Goal: Transaction & Acquisition: Purchase product/service

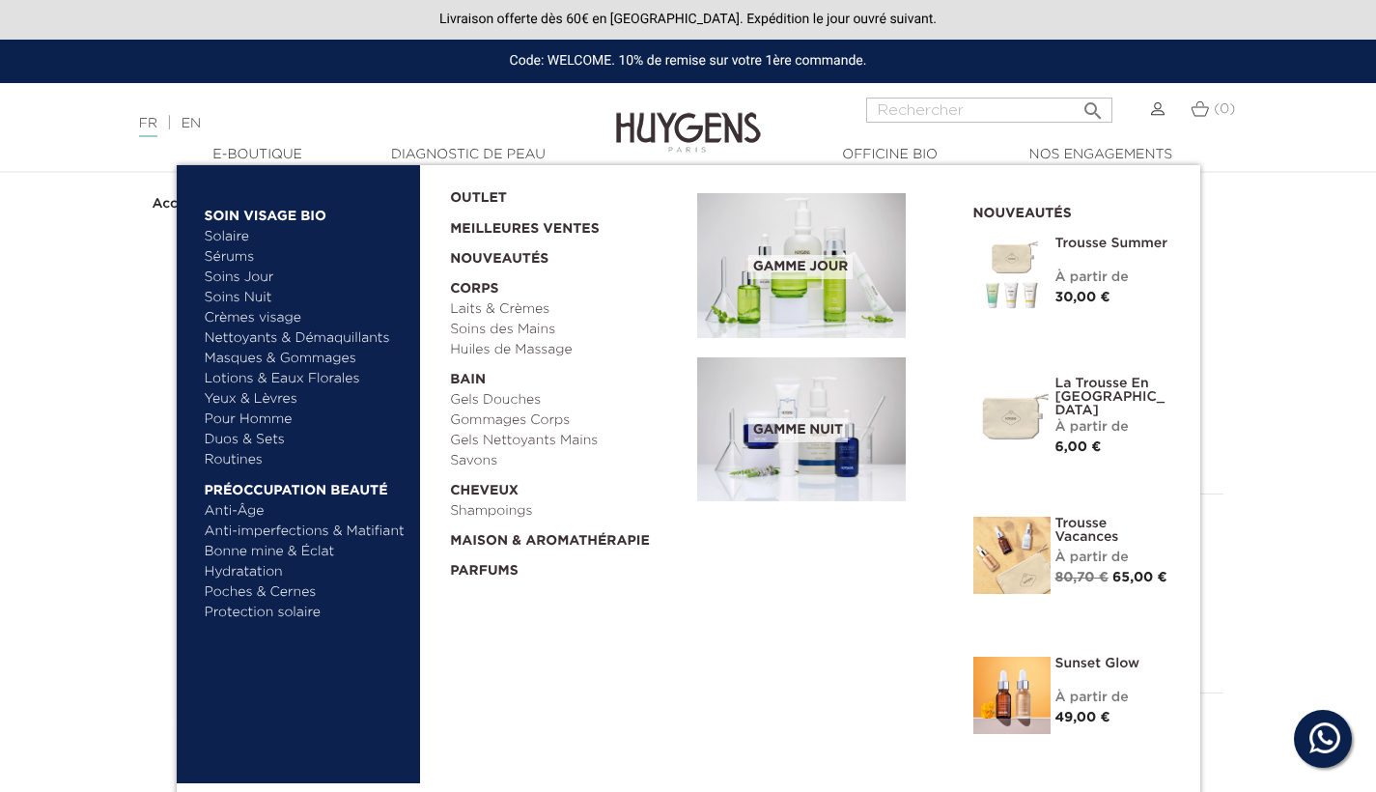
click at [282, 151] on link "  E-Boutique" at bounding box center [257, 155] width 193 height 20
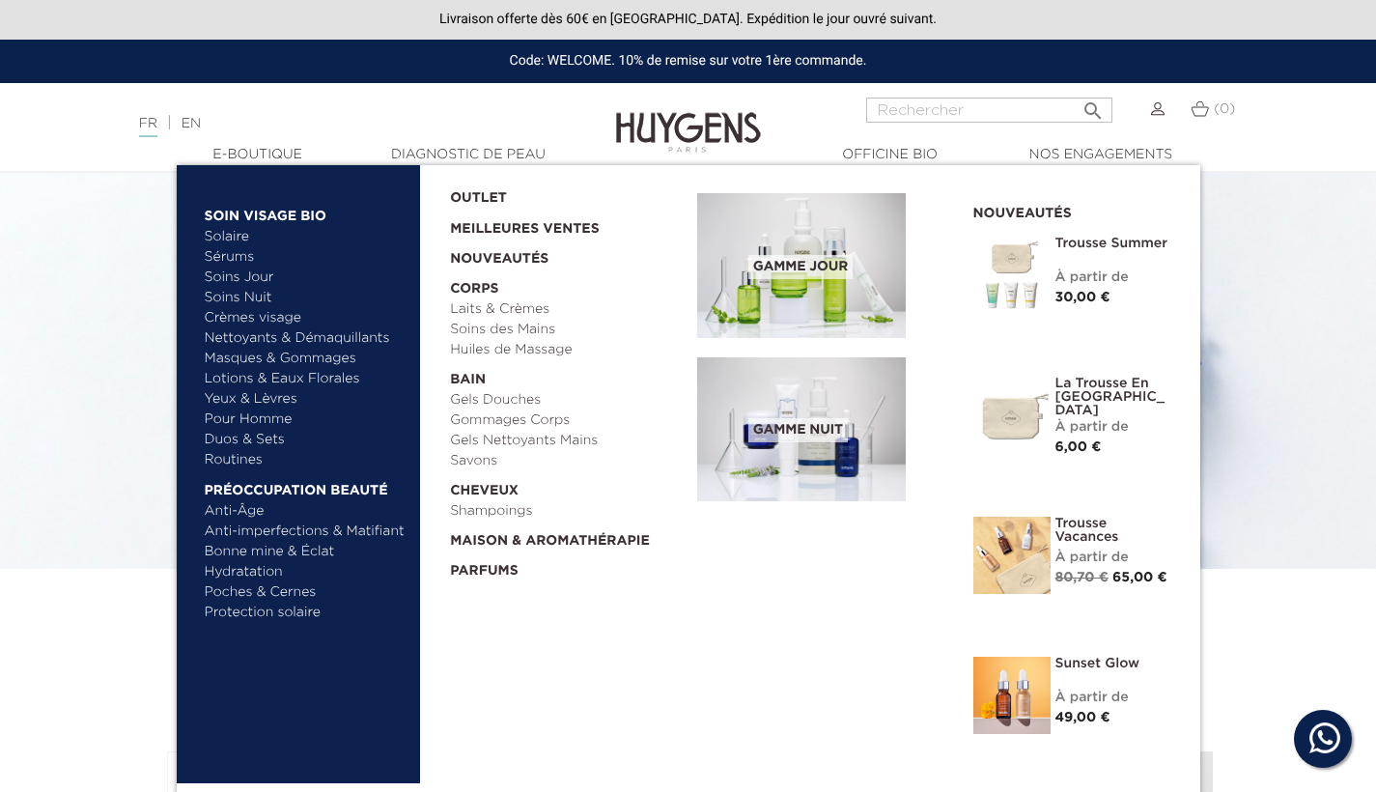
click at [221, 239] on link "Solaire" at bounding box center [306, 237] width 202 height 20
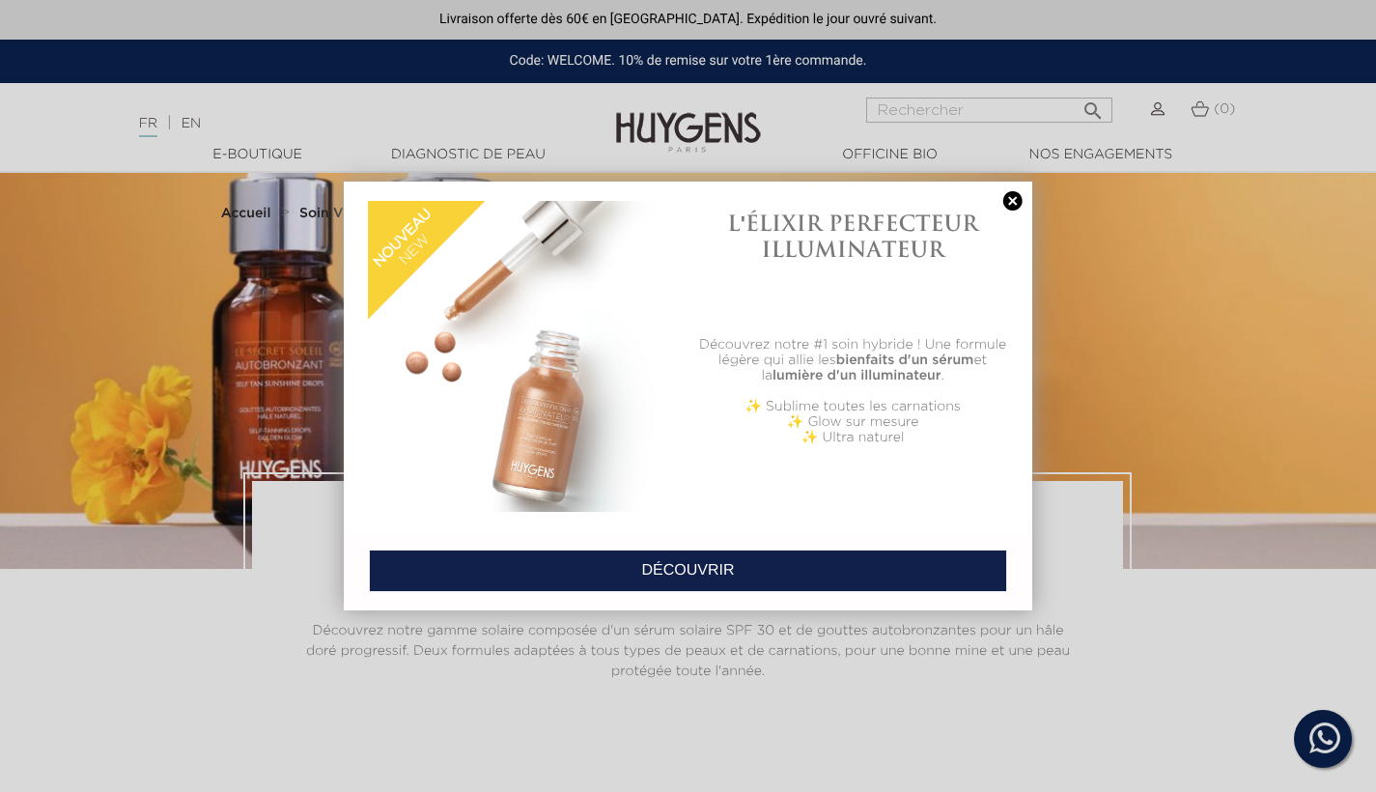
click at [1011, 207] on link at bounding box center [1012, 201] width 27 height 20
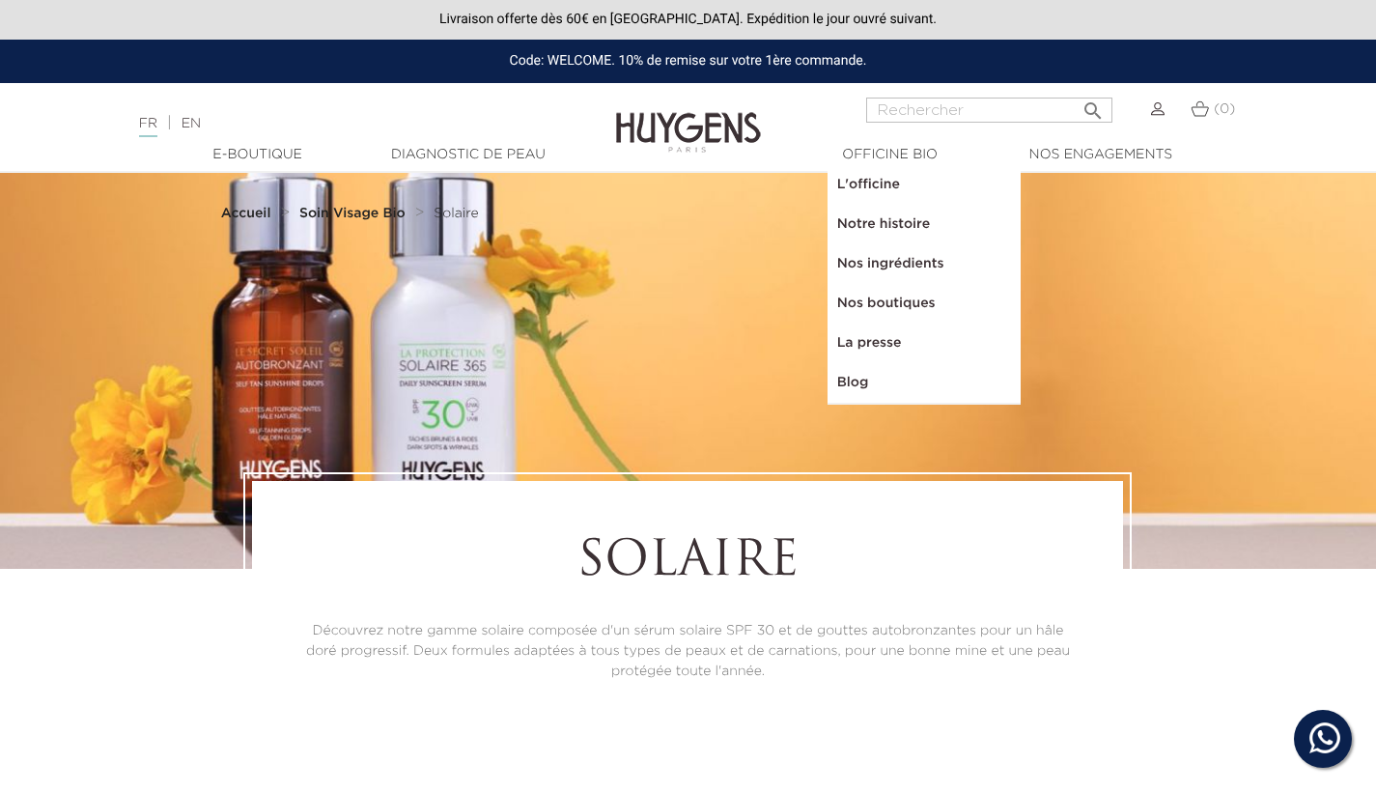
click at [872, 183] on link "L'officine" at bounding box center [924, 185] width 193 height 40
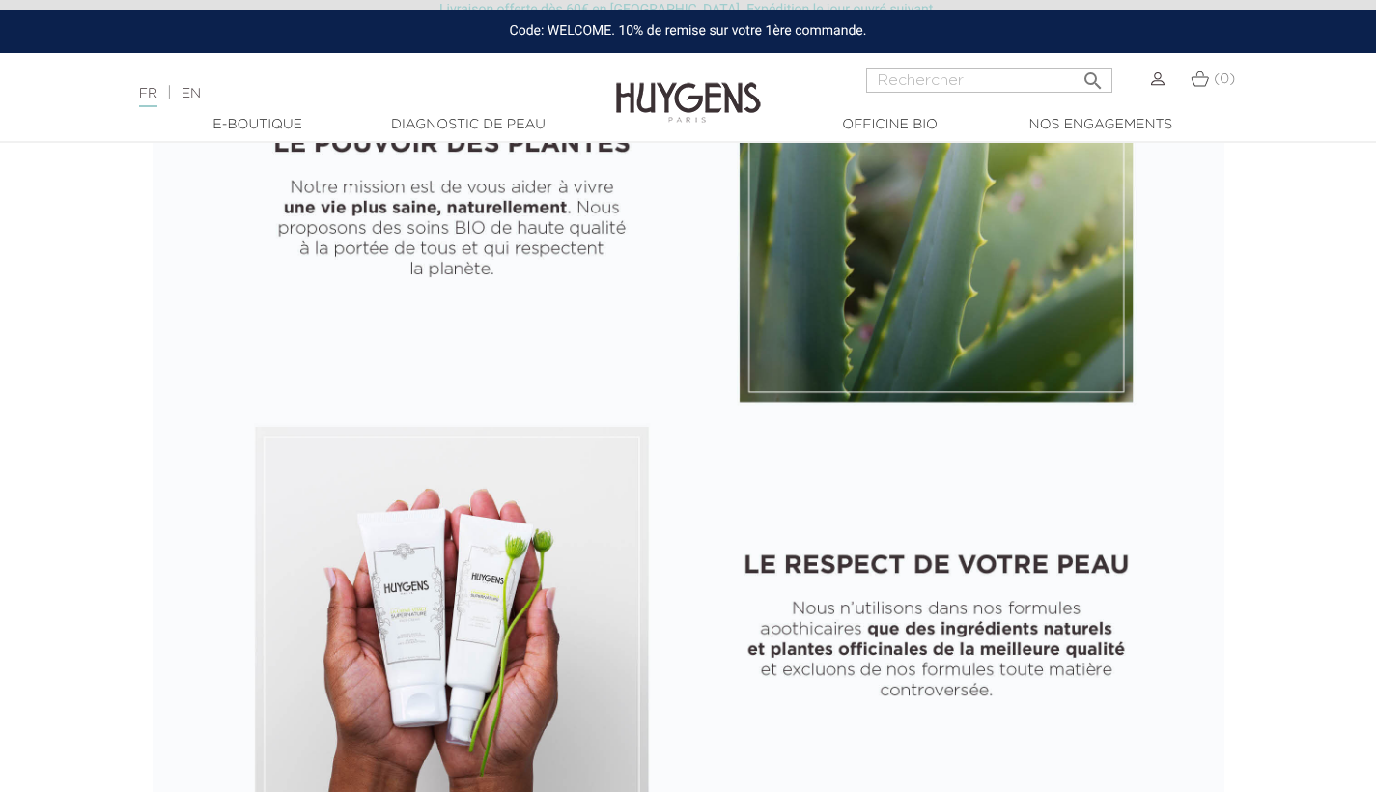
scroll to position [913, 0]
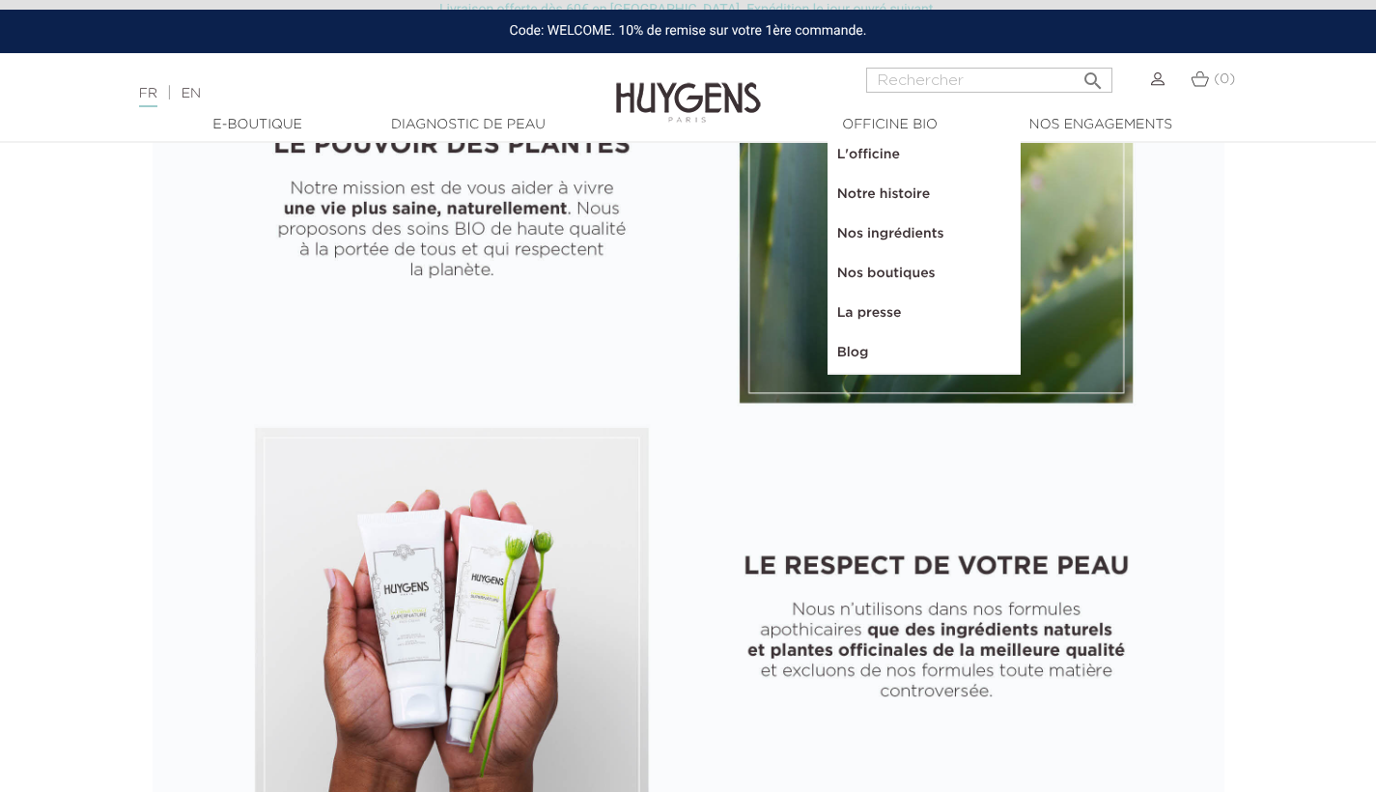
click at [529, 126] on link "Diagnostic de peau" at bounding box center [468, 125] width 193 height 20
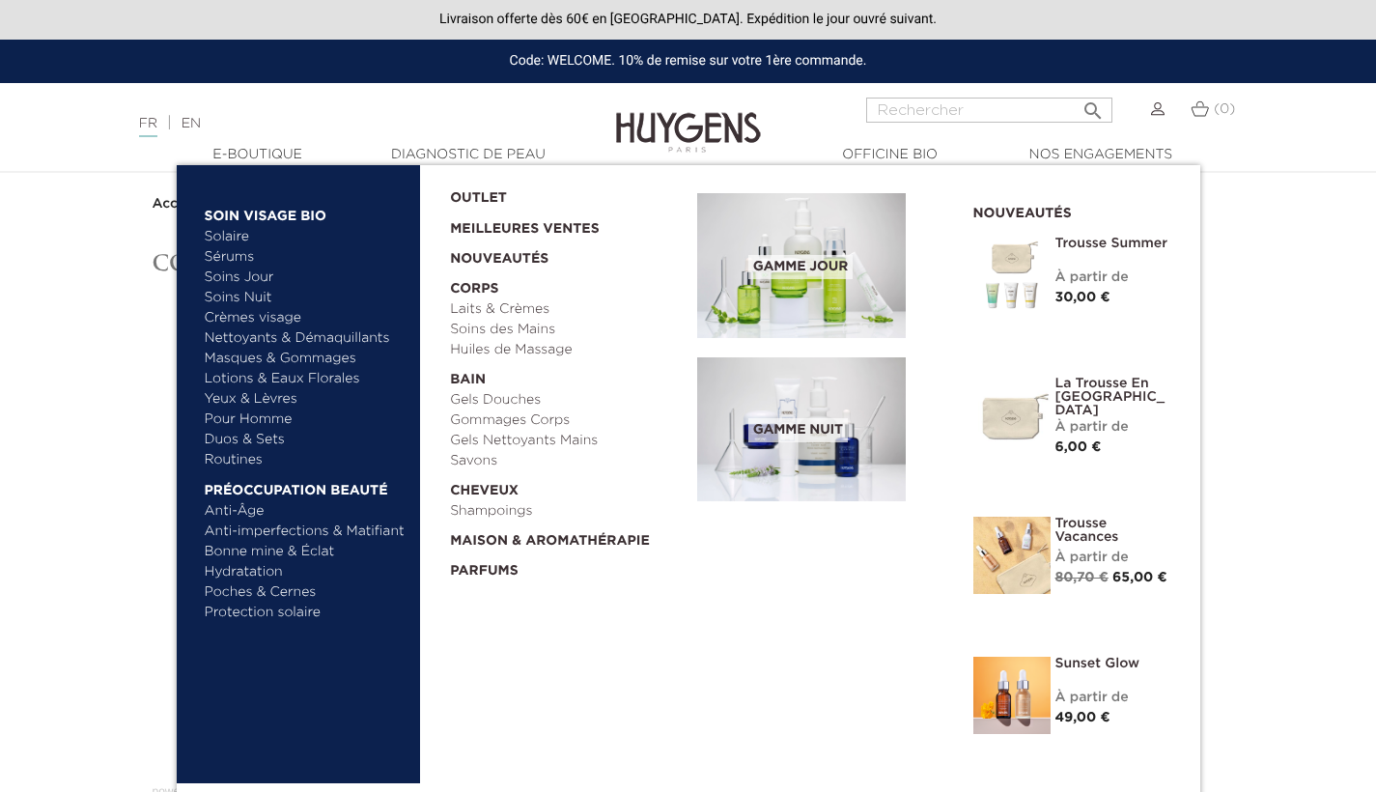
click at [250, 610] on link "Protection solaire" at bounding box center [306, 613] width 202 height 20
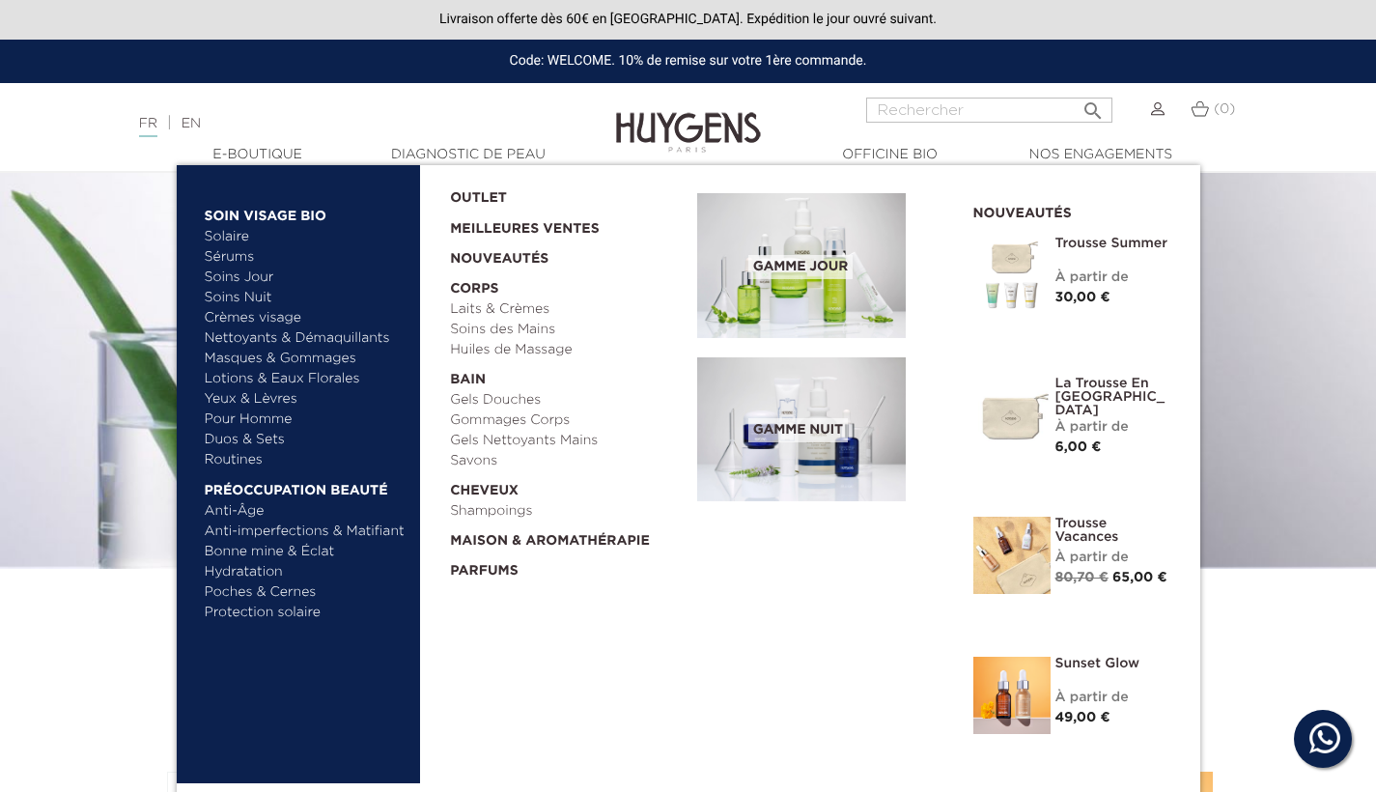
click at [276, 153] on link "  E-Boutique" at bounding box center [257, 155] width 193 height 20
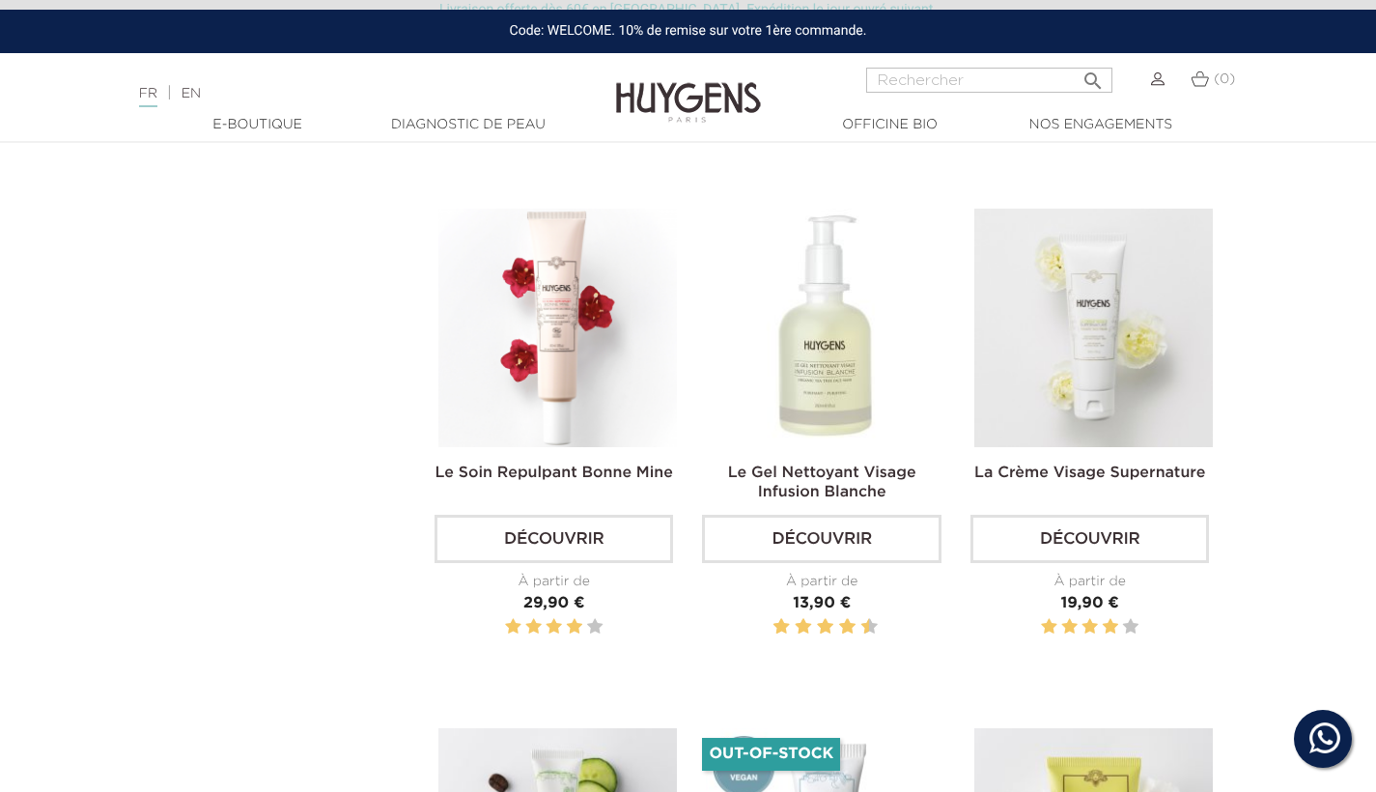
scroll to position [1587, 0]
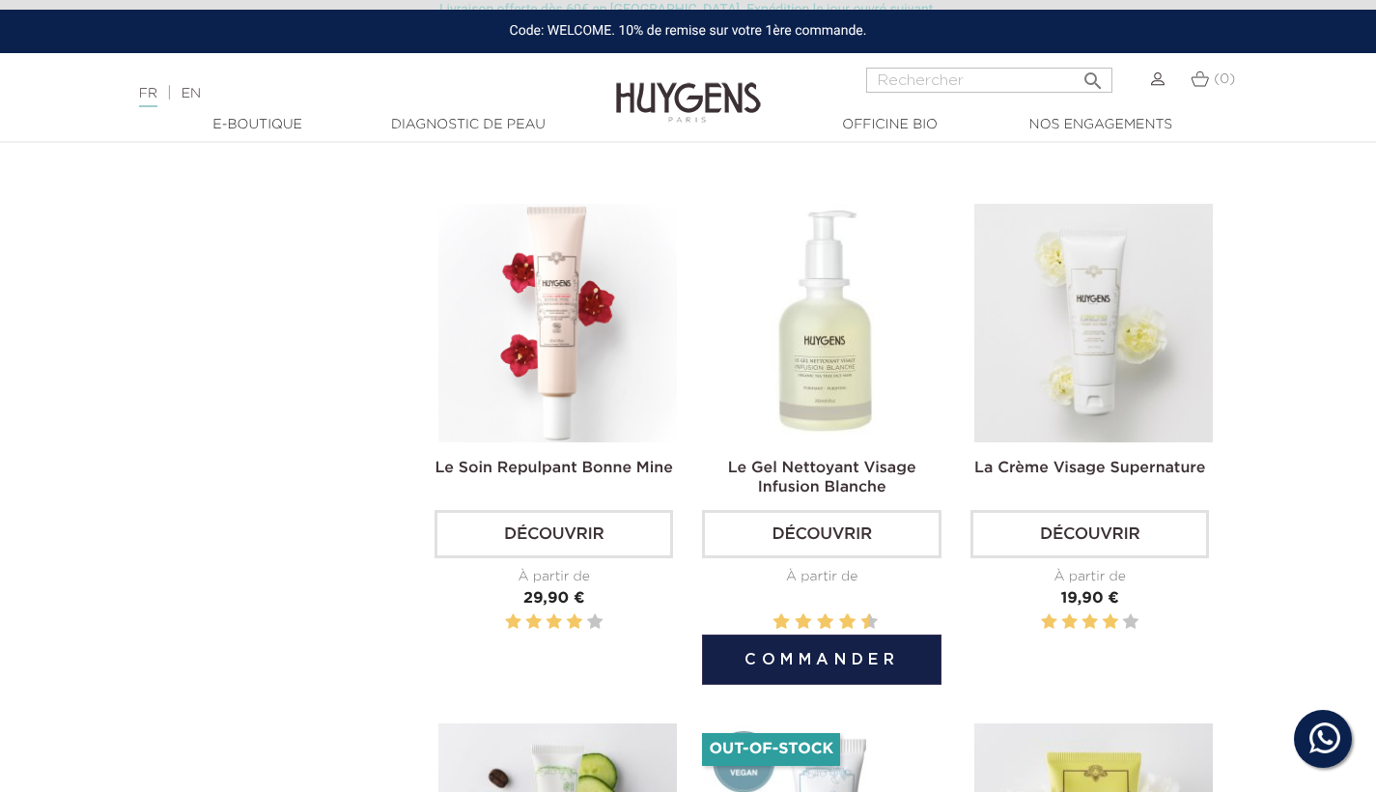
click at [816, 417] on img at bounding box center [825, 323] width 239 height 239
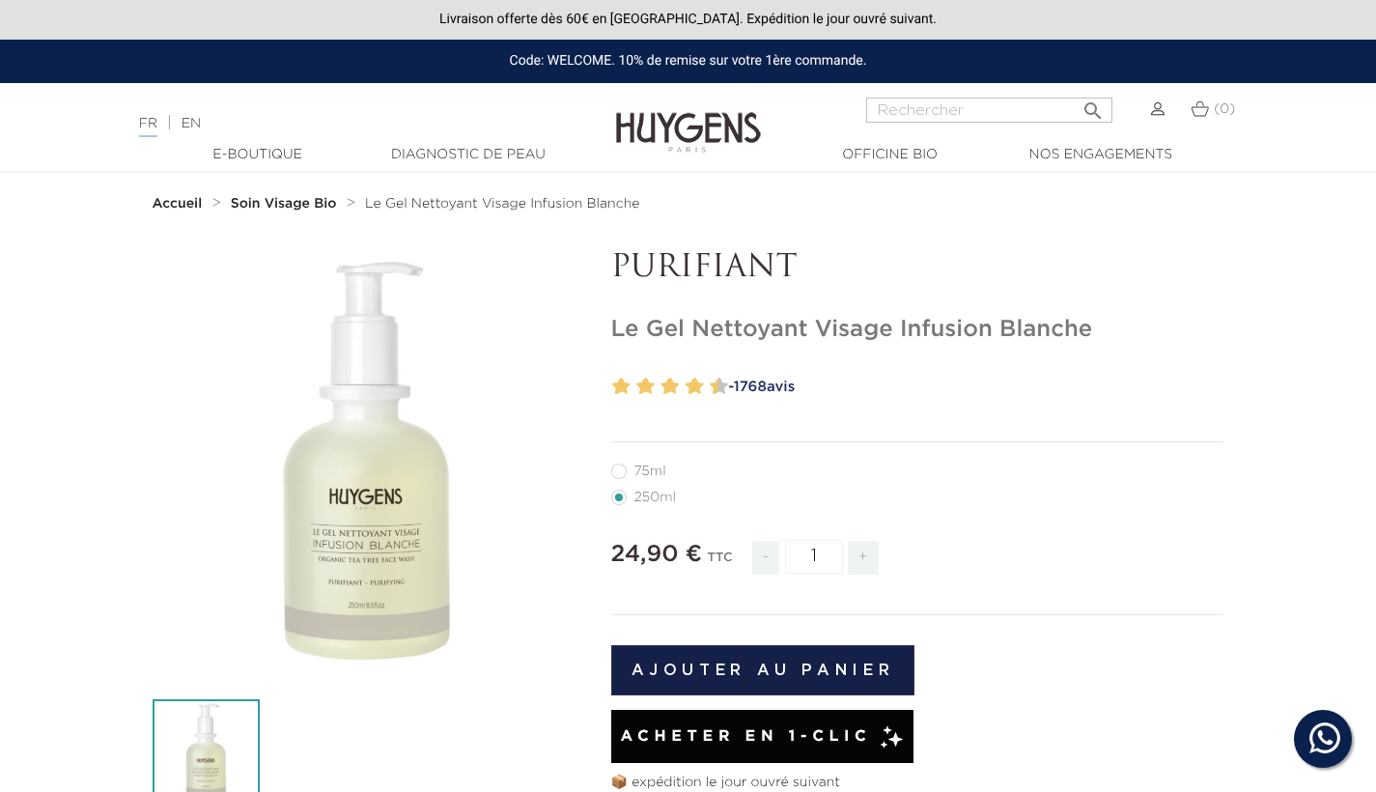
click at [618, 468] on label11"] "75ml" at bounding box center [650, 470] width 78 height 15
radio input "true"
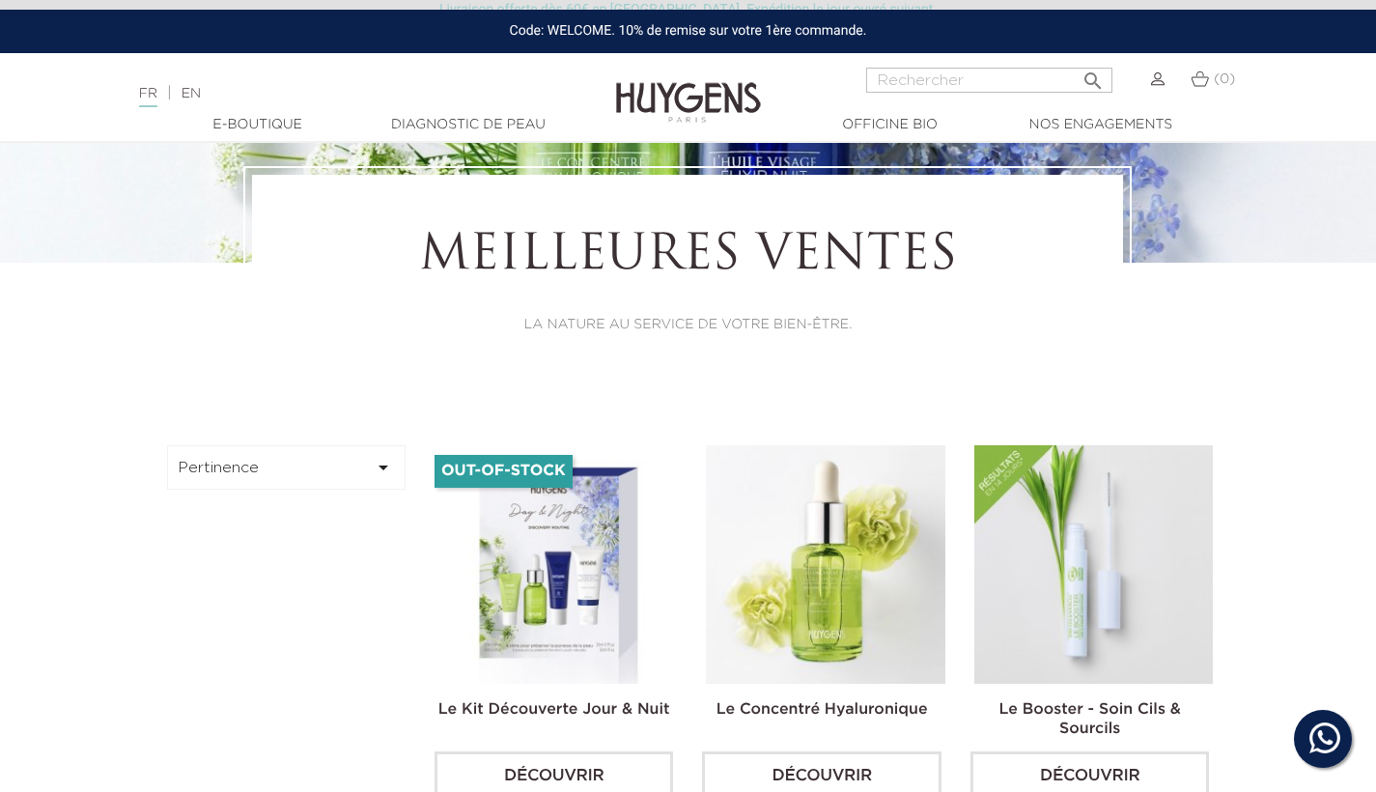
scroll to position [331, 0]
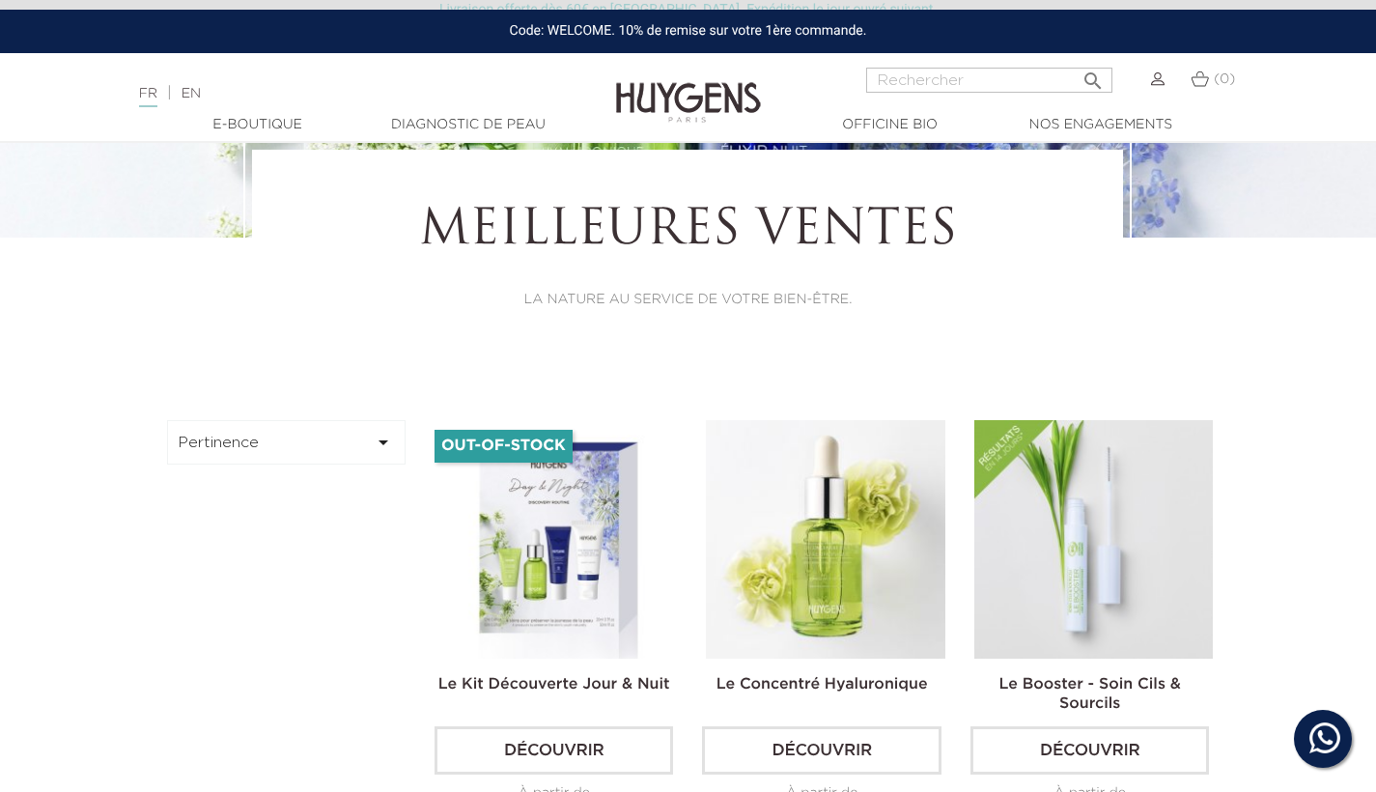
click at [369, 435] on button "Pertinence " at bounding box center [286, 442] width 239 height 44
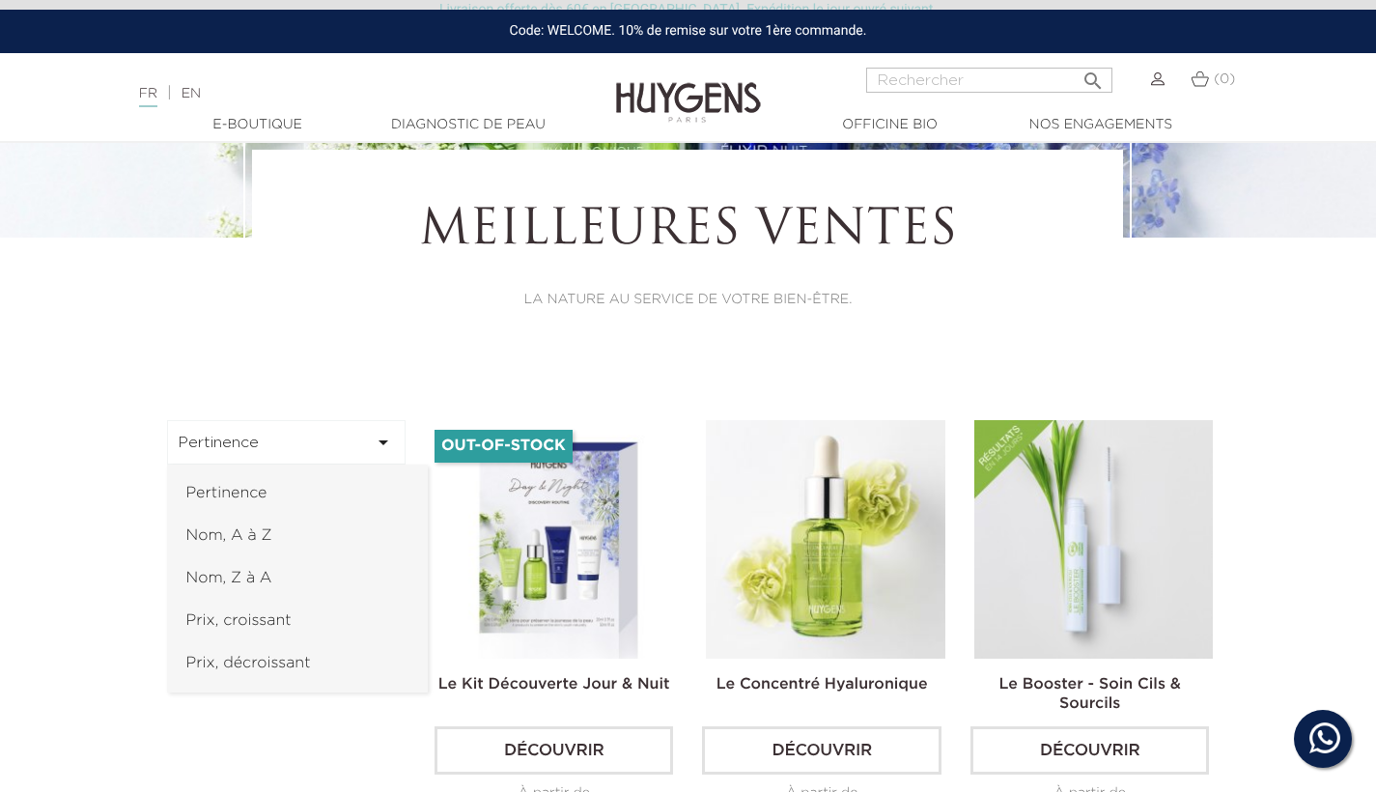
click at [296, 623] on link "Prix, croissant" at bounding box center [297, 621] width 261 height 42
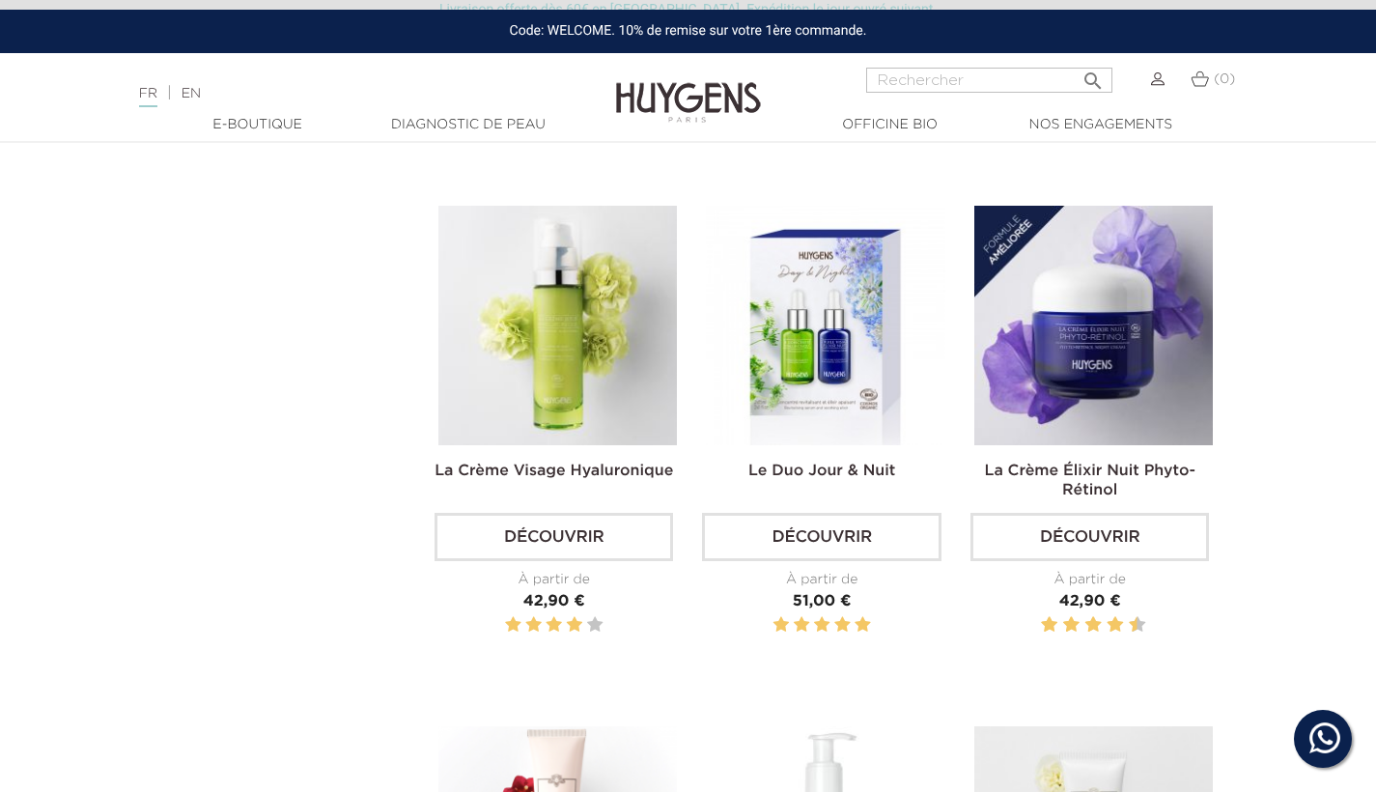
scroll to position [463, 0]
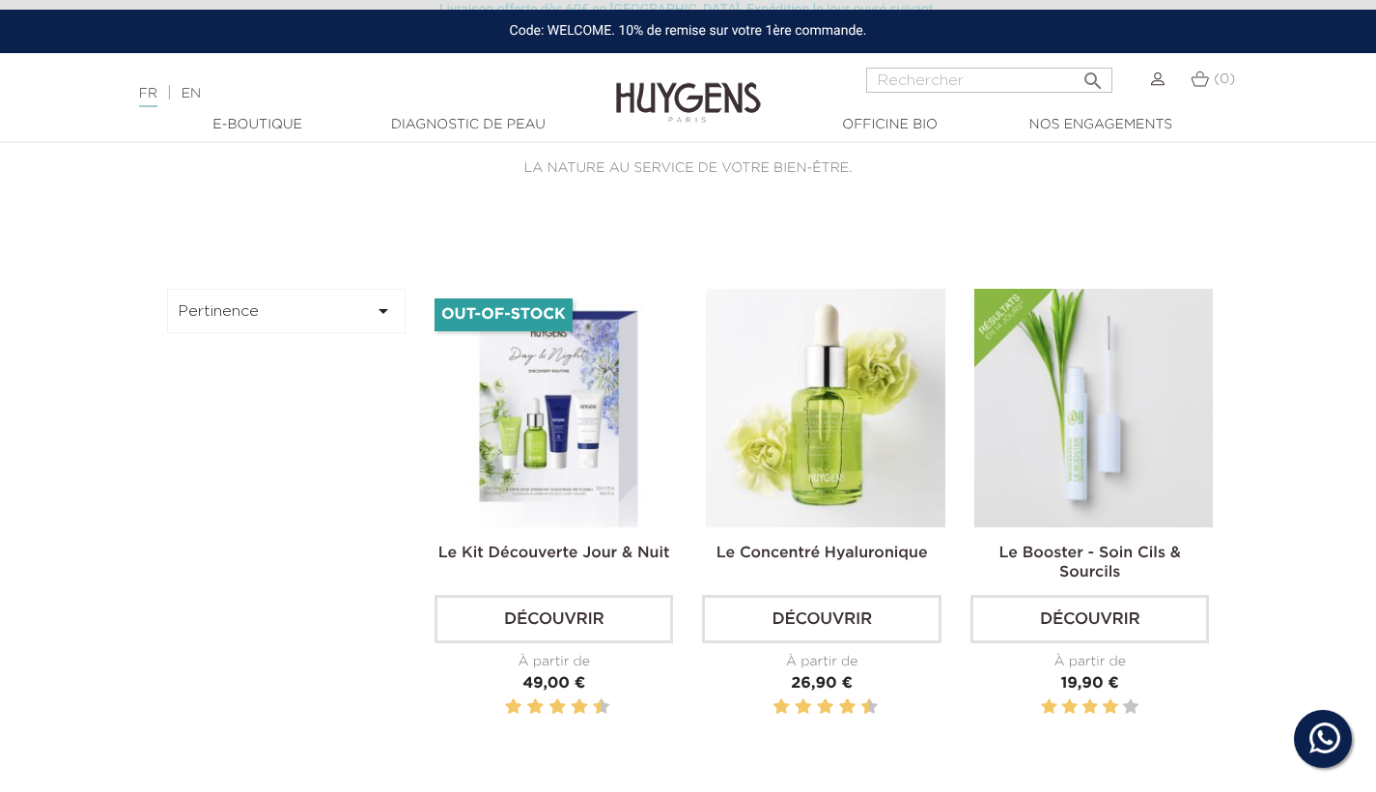
click at [265, 312] on button "Pertinence " at bounding box center [286, 311] width 239 height 44
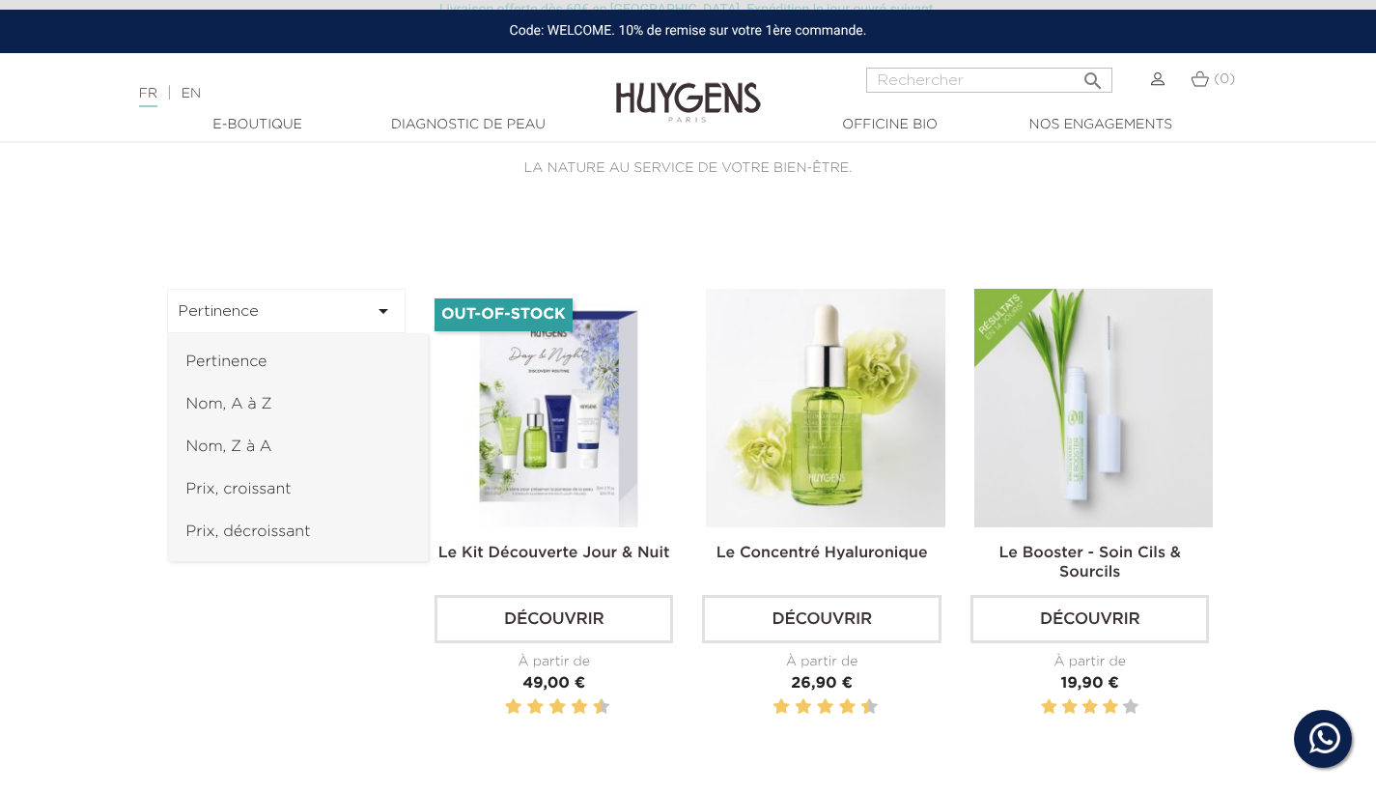
click at [228, 490] on link "Prix, croissant" at bounding box center [297, 489] width 261 height 42
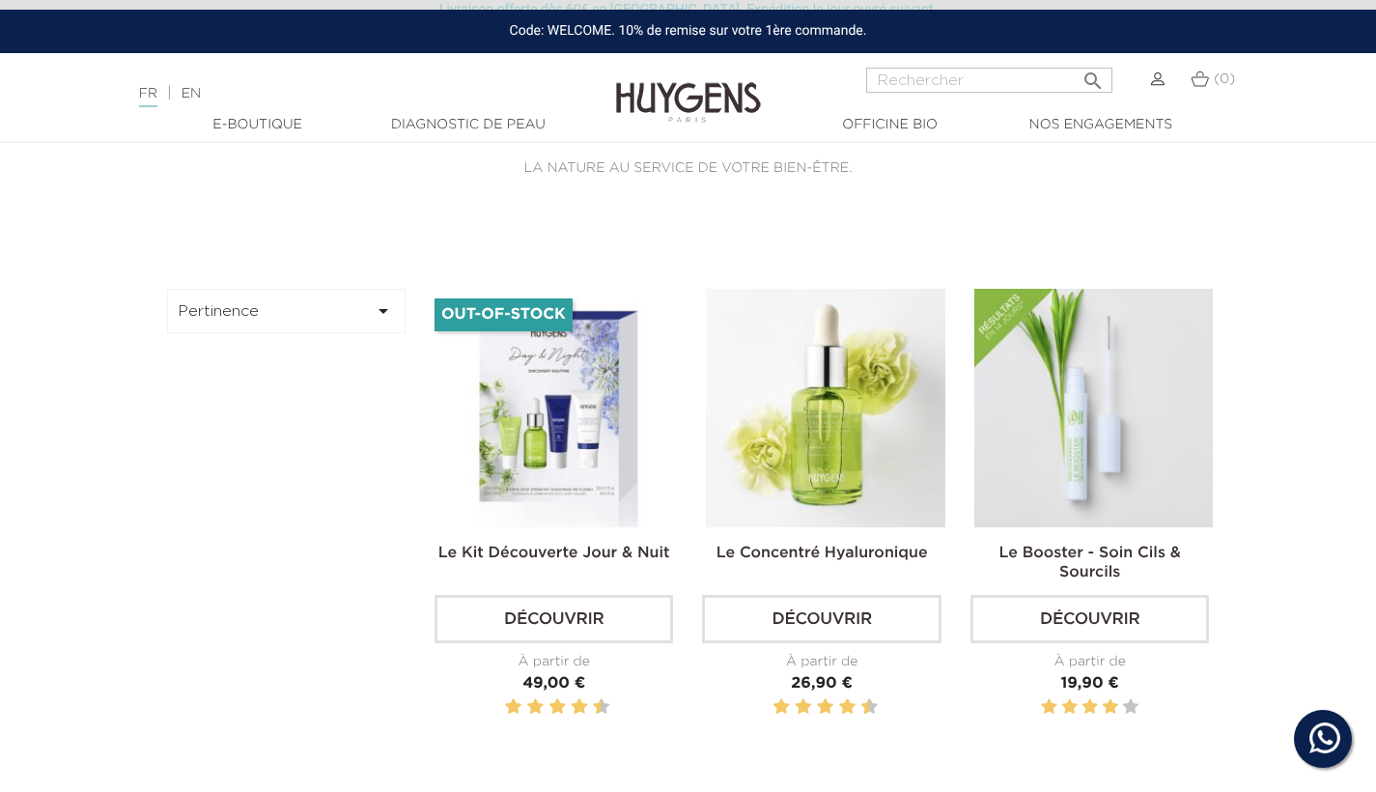
click at [231, 317] on button "Pertinence " at bounding box center [286, 311] width 239 height 44
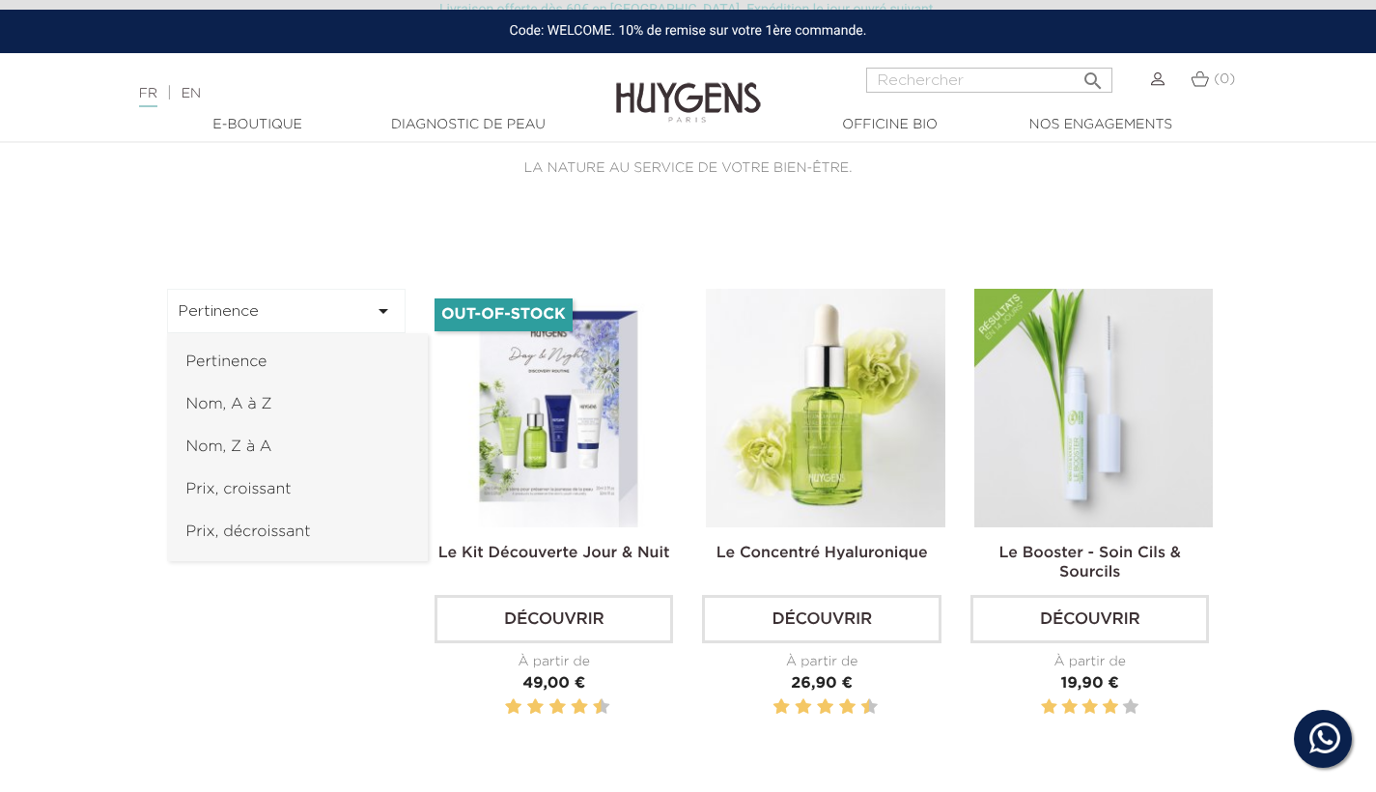
click at [218, 492] on link "Prix, croissant" at bounding box center [297, 489] width 261 height 42
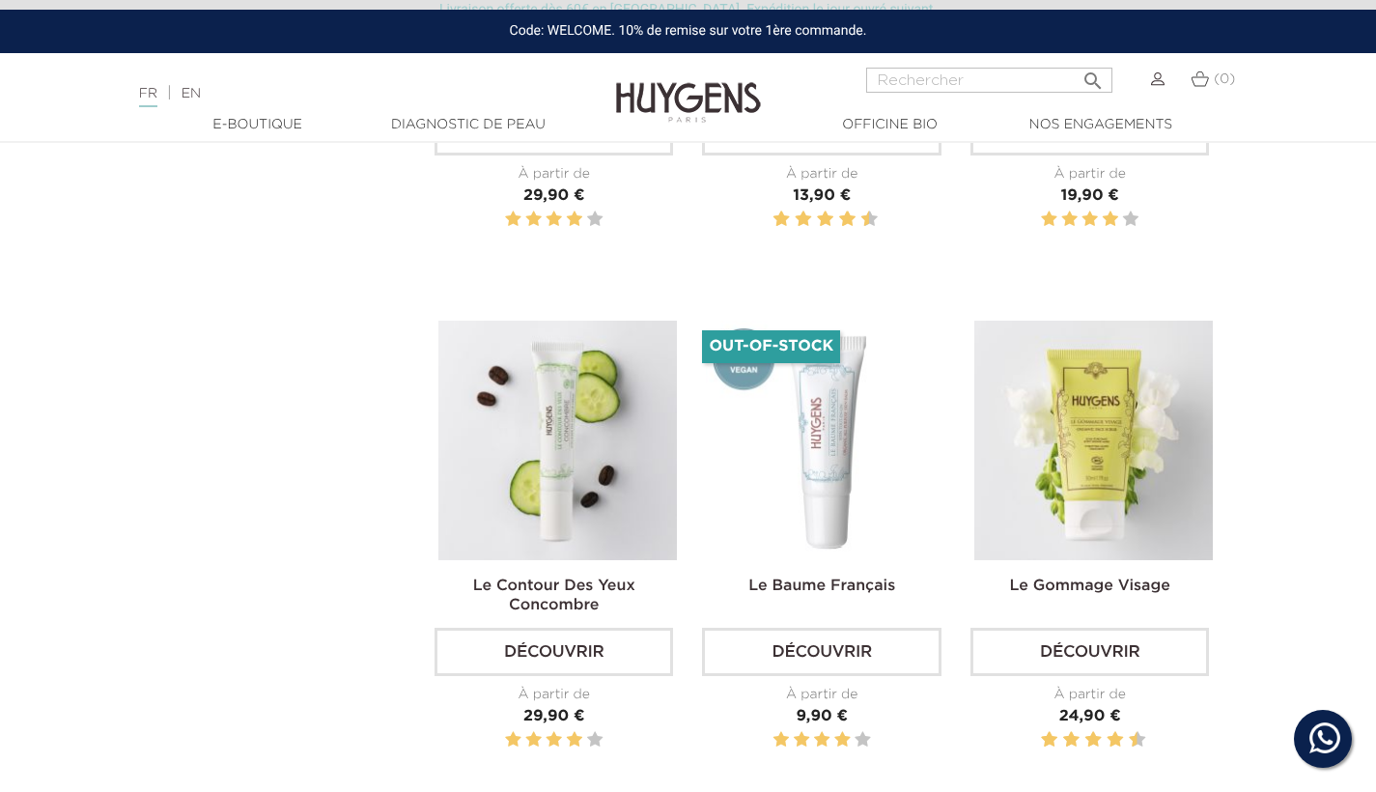
scroll to position [2005, 0]
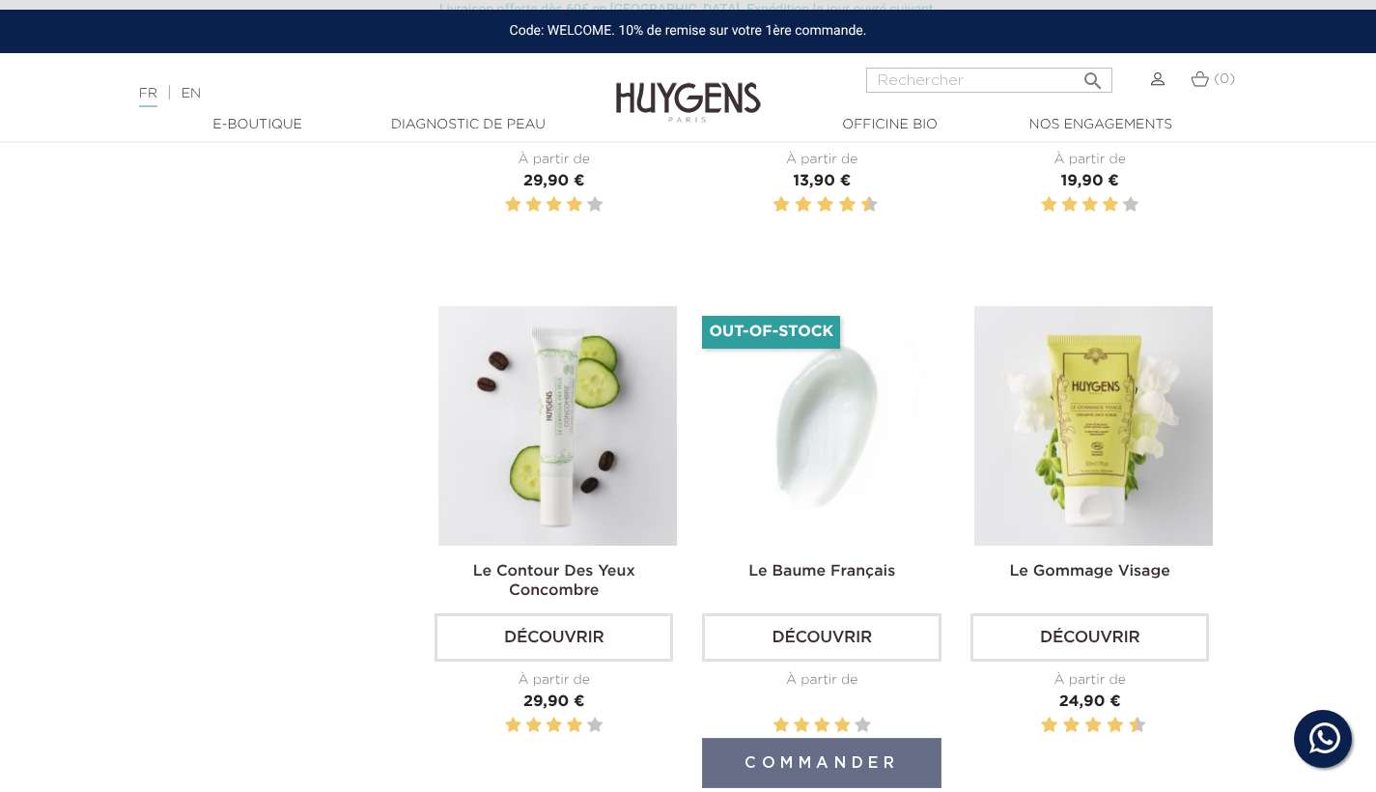
click at [820, 493] on img at bounding box center [825, 425] width 239 height 239
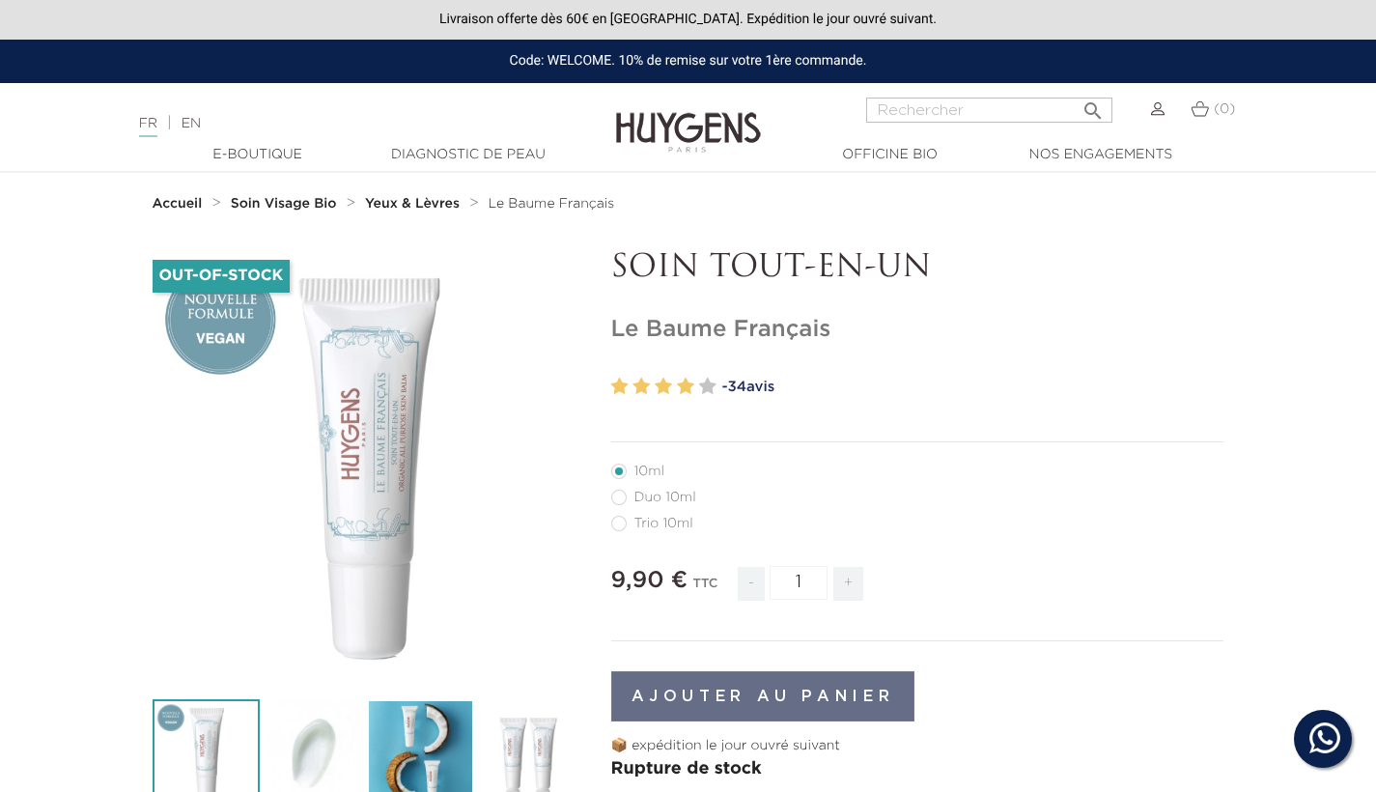
click at [668, 523] on label82"] "Trio 10ml" at bounding box center [663, 523] width 105 height 15
radio input "true"
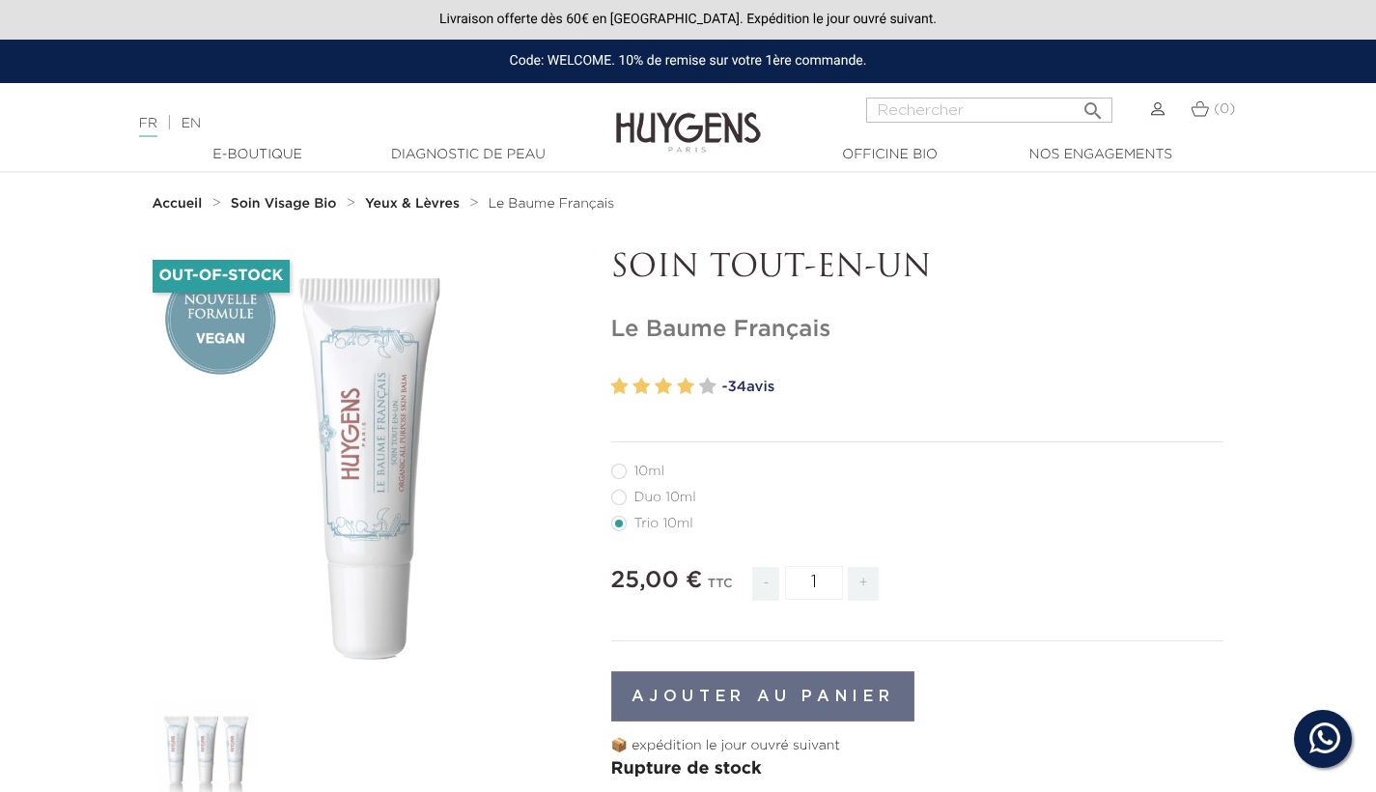
click at [680, 497] on label65"] "Duo 10ml" at bounding box center [665, 497] width 108 height 15
radio input "true"
click at [649, 472] on label2"] "10ml" at bounding box center [649, 470] width 76 height 15
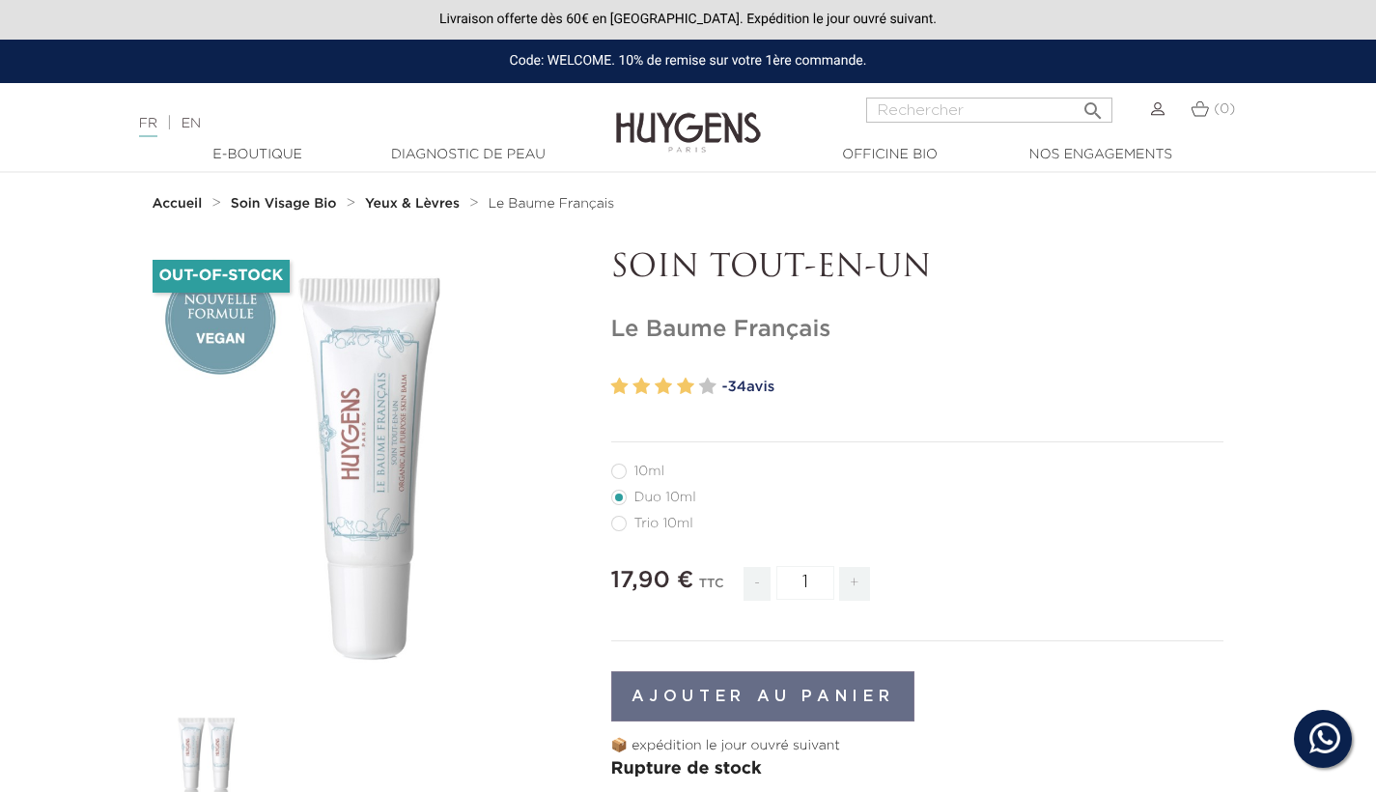
radio input "true"
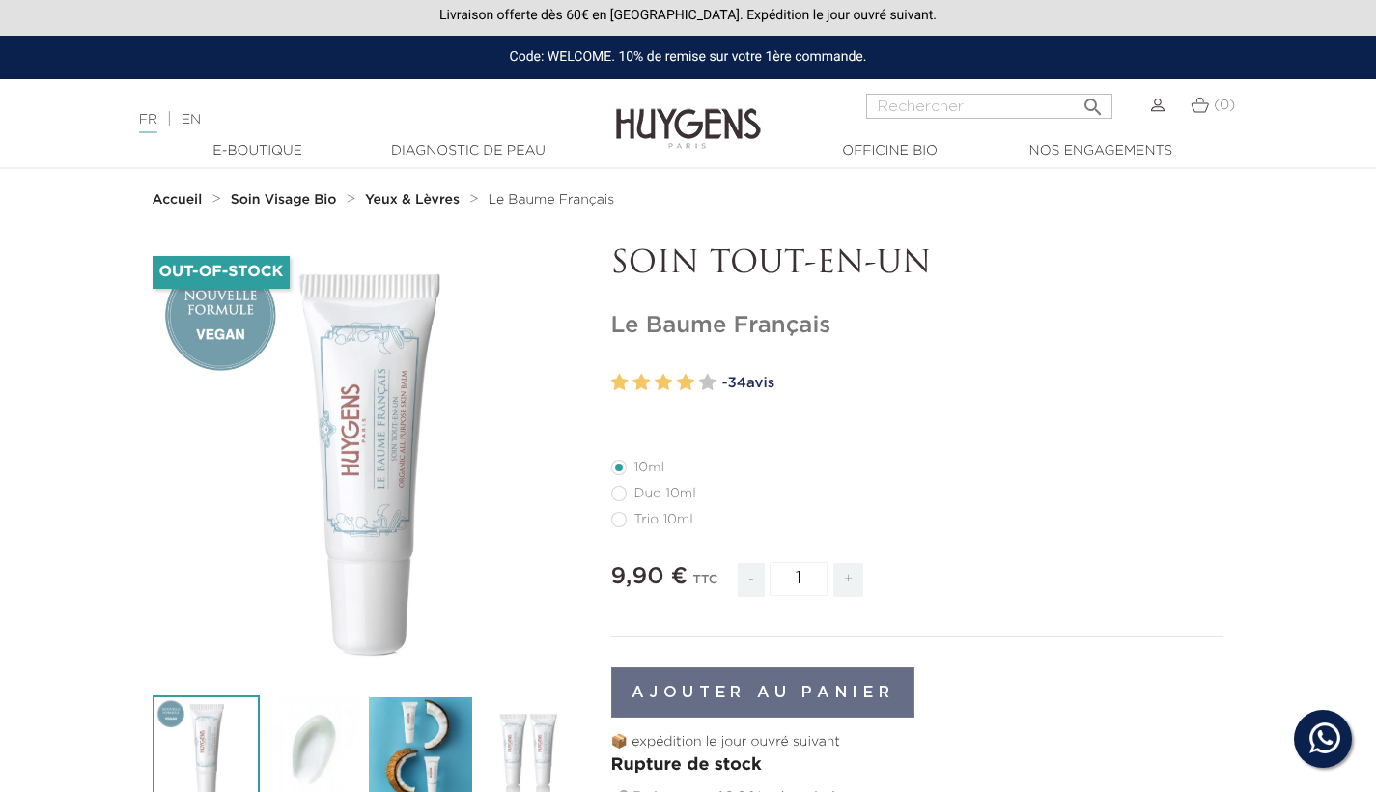
scroll to position [11, 0]
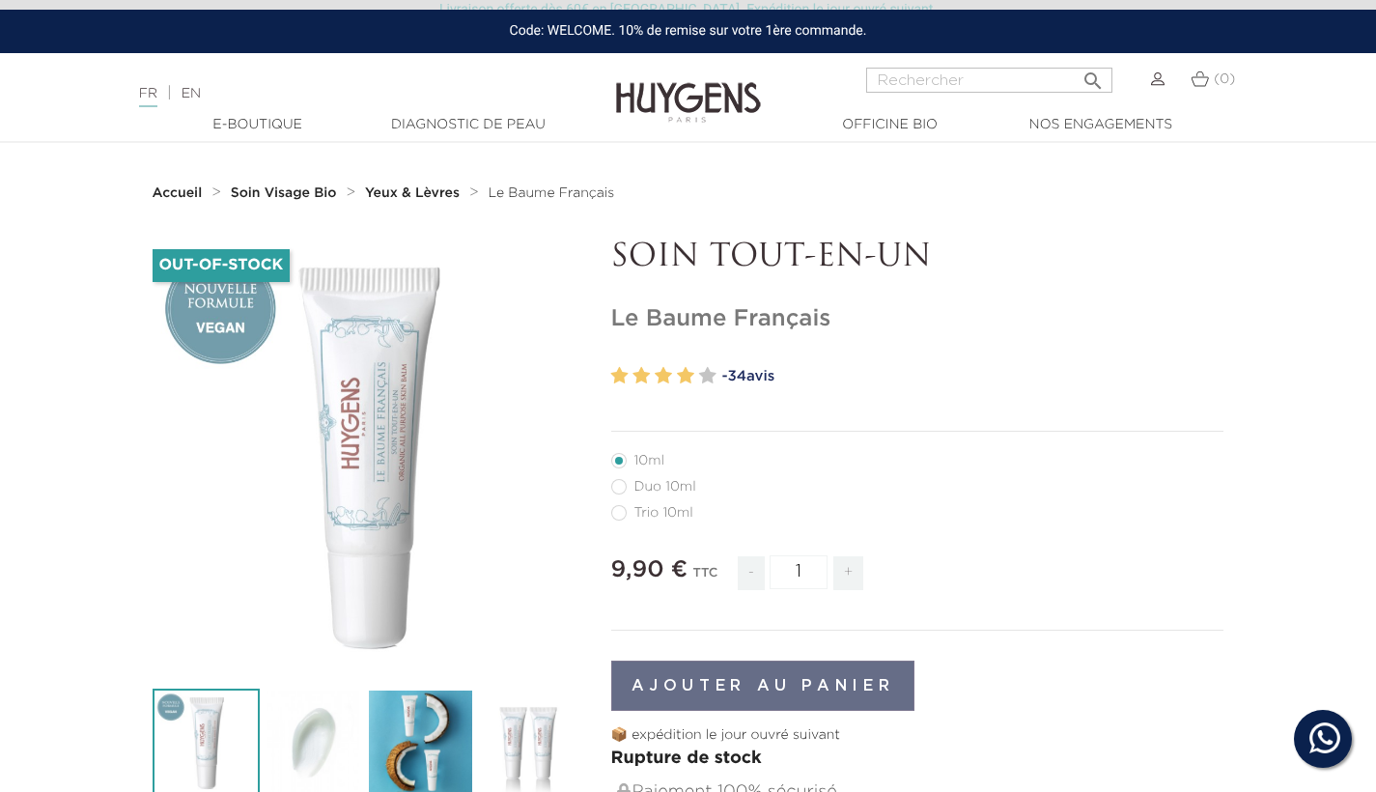
click at [770, 374] on link "- 34 avis" at bounding box center [973, 376] width 502 height 29
radio input "true"
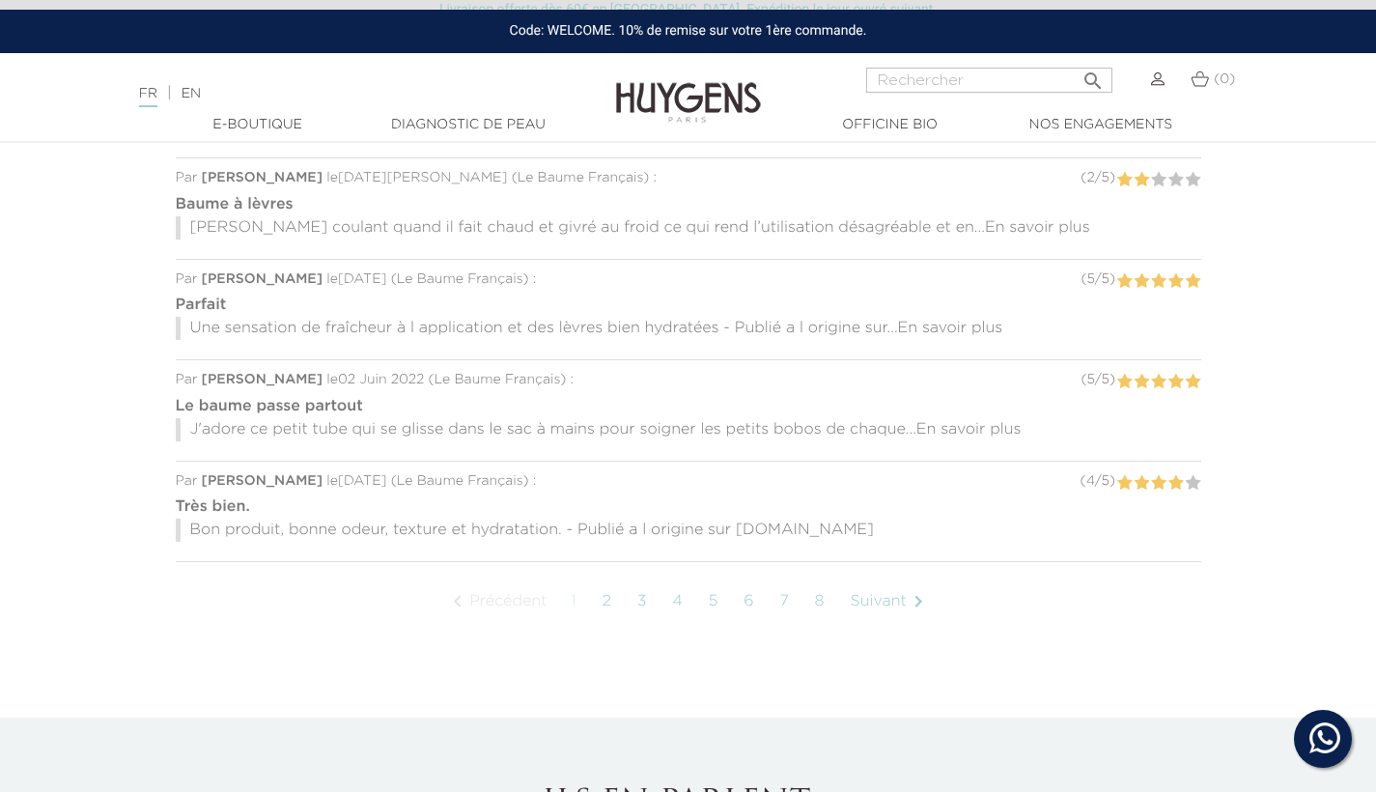
radio input "true"
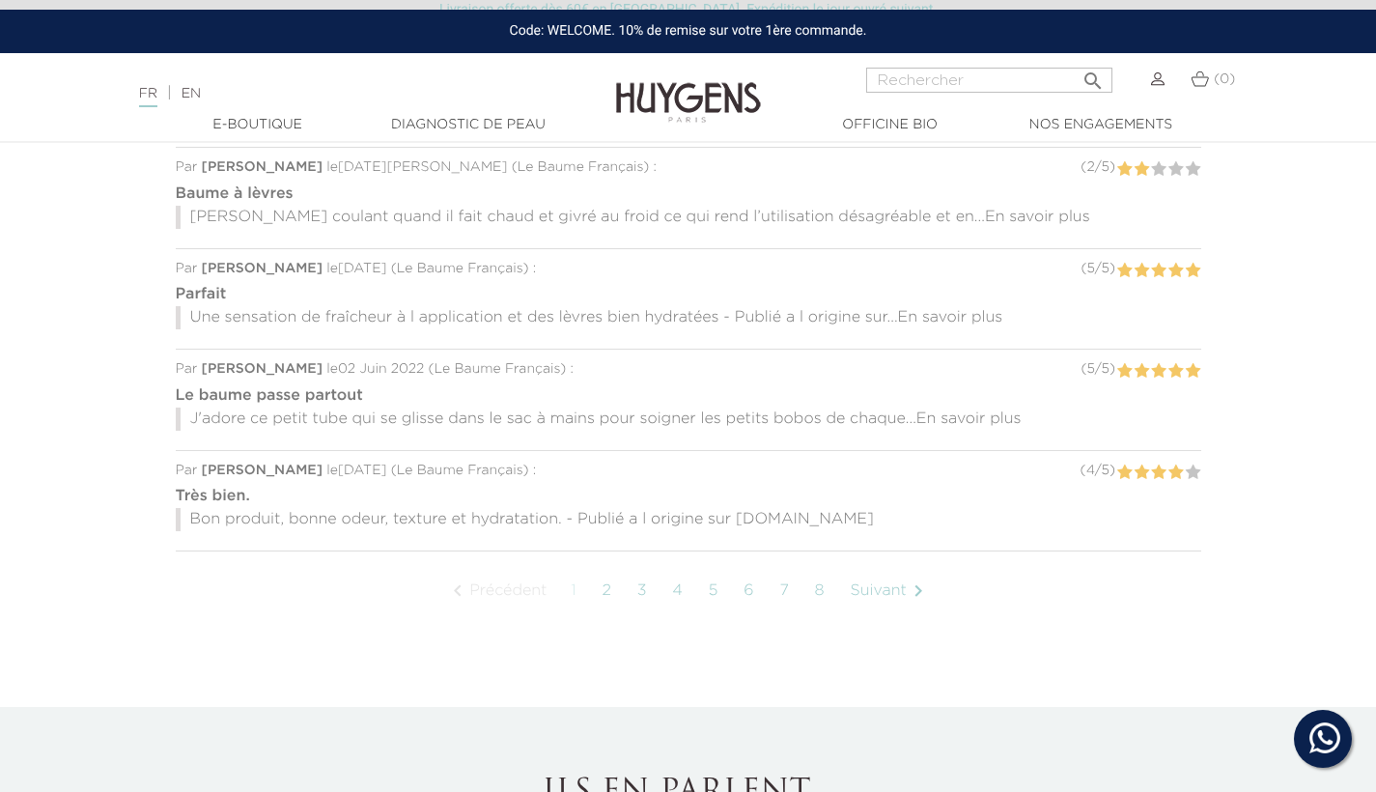
scroll to position [11, 0]
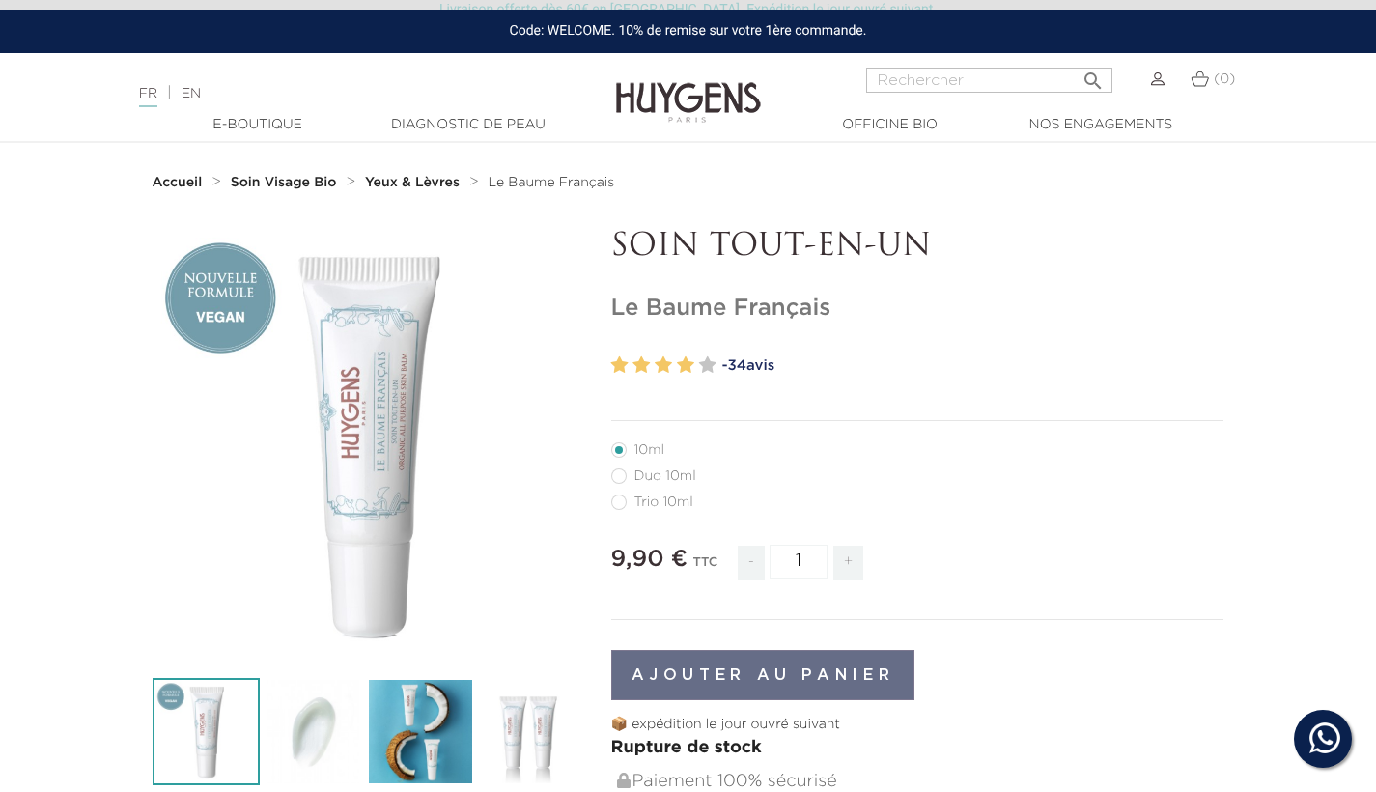
radio input "true"
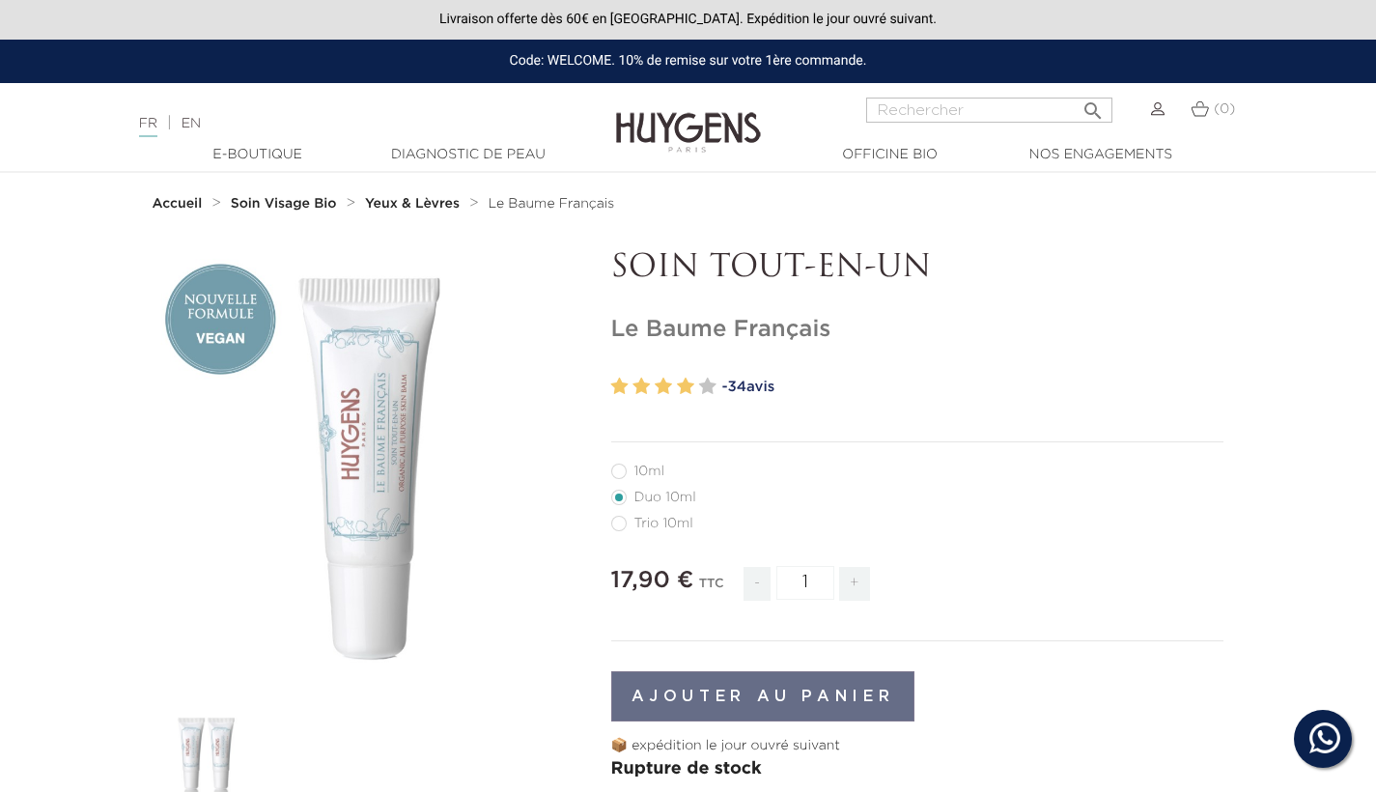
radio input "true"
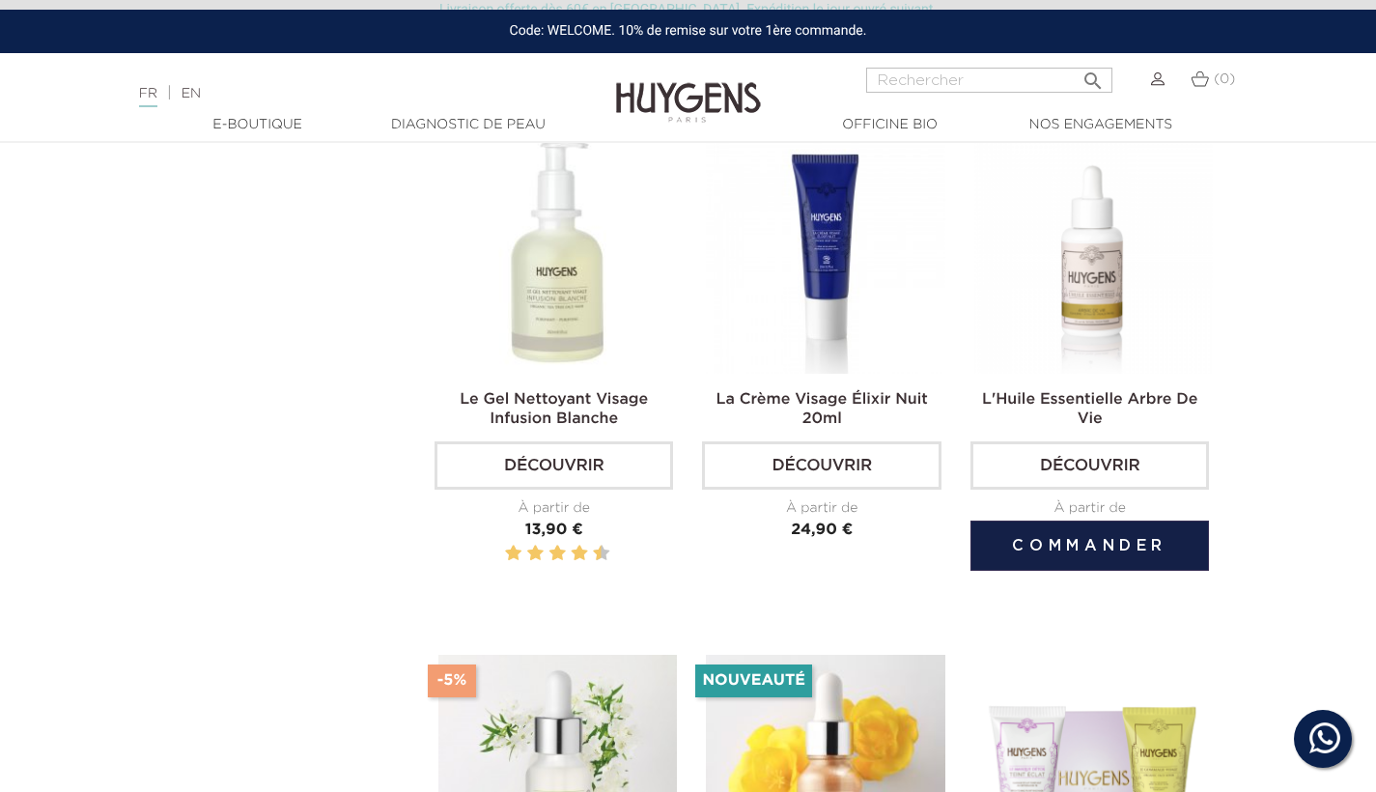
scroll to position [2319, 0]
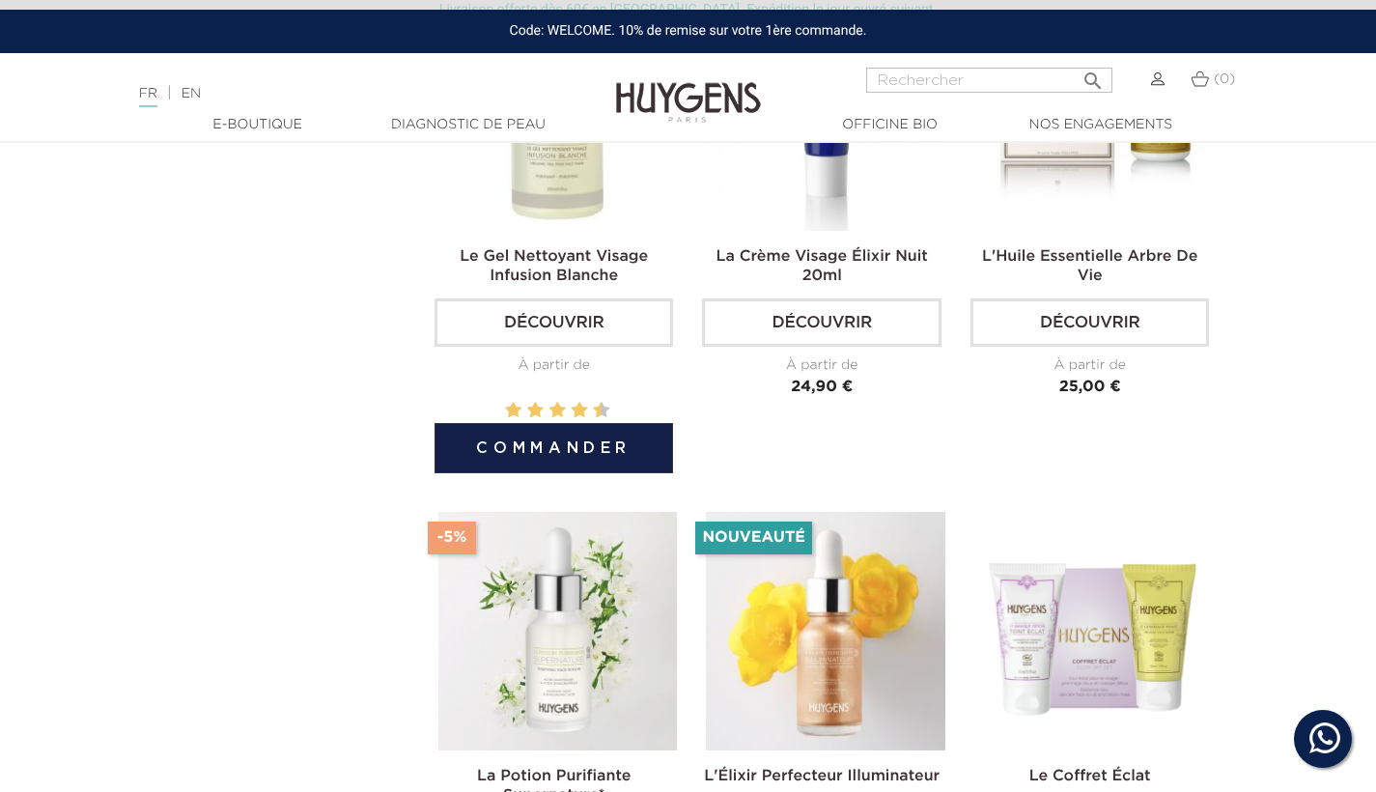
click at [531, 214] on img at bounding box center [557, 110] width 239 height 239
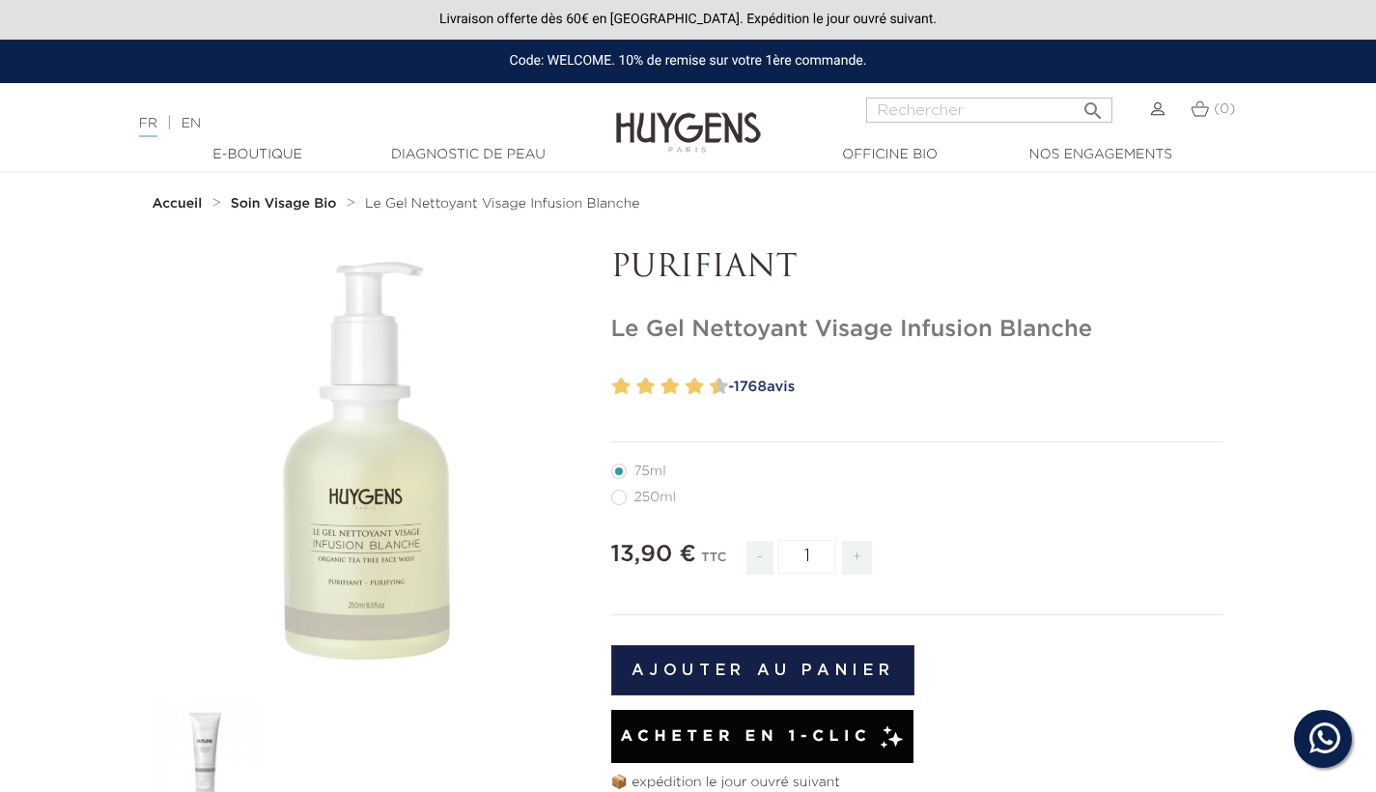
scroll to position [118, 0]
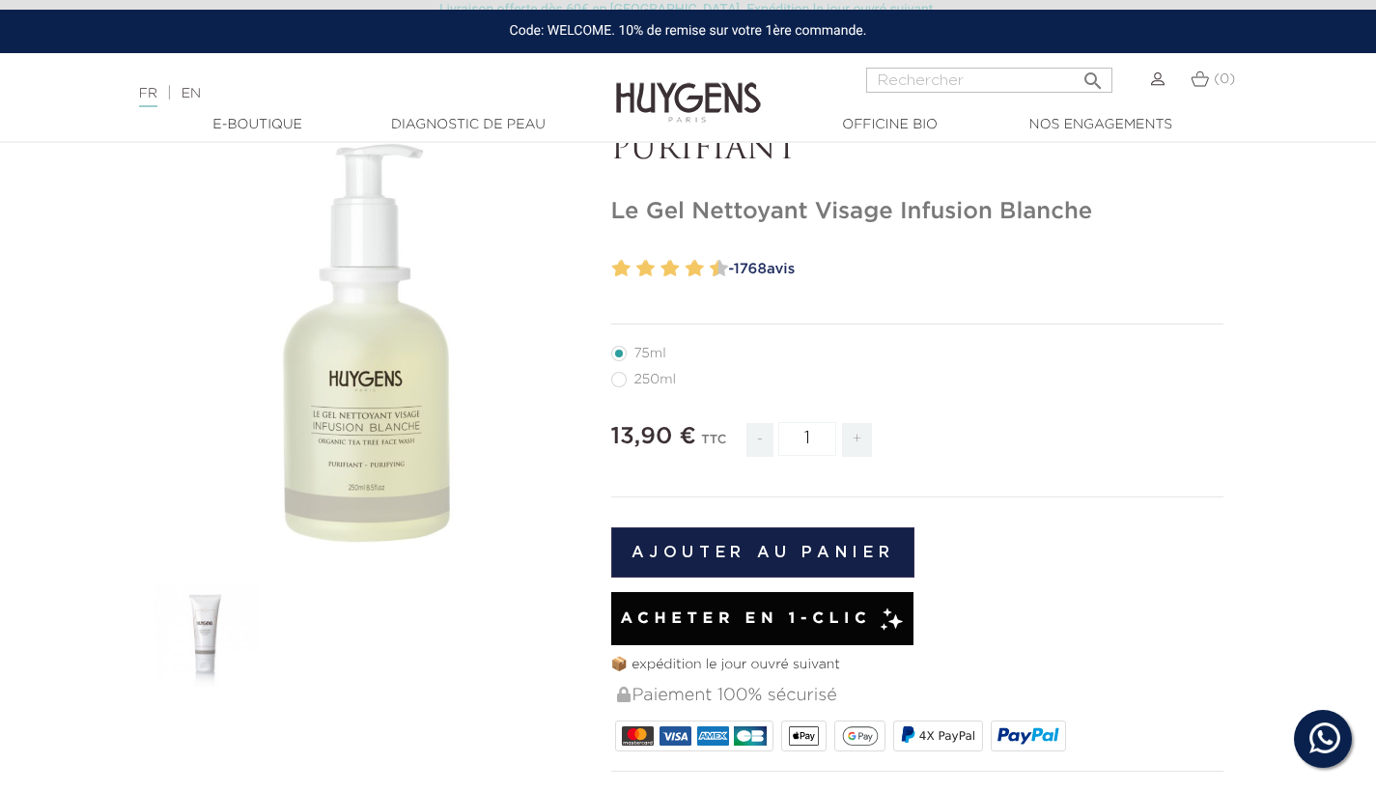
click at [827, 561] on button "Ajouter au panier" at bounding box center [763, 552] width 304 height 50
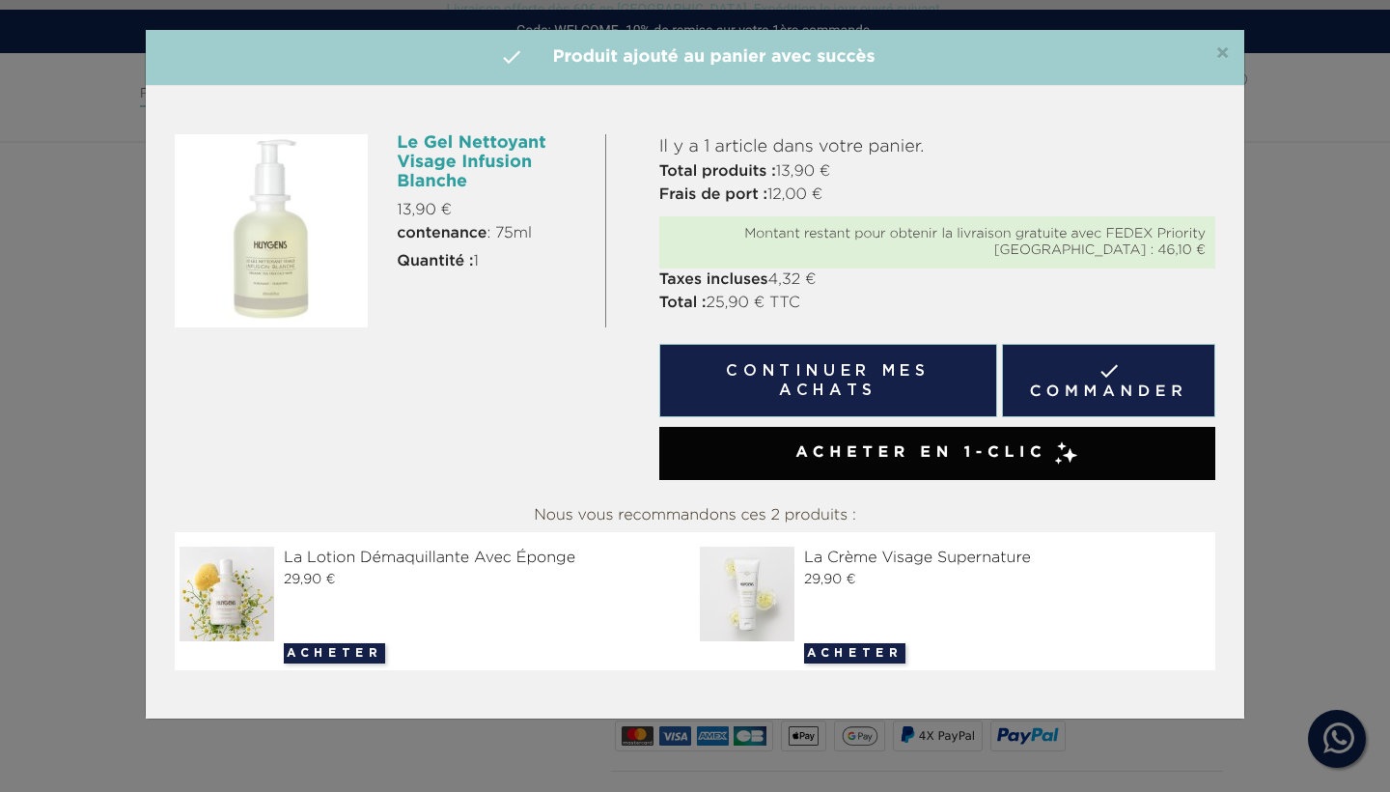
click at [1223, 45] on span "×" at bounding box center [1223, 53] width 14 height 23
